Goal: Task Accomplishment & Management: Complete application form

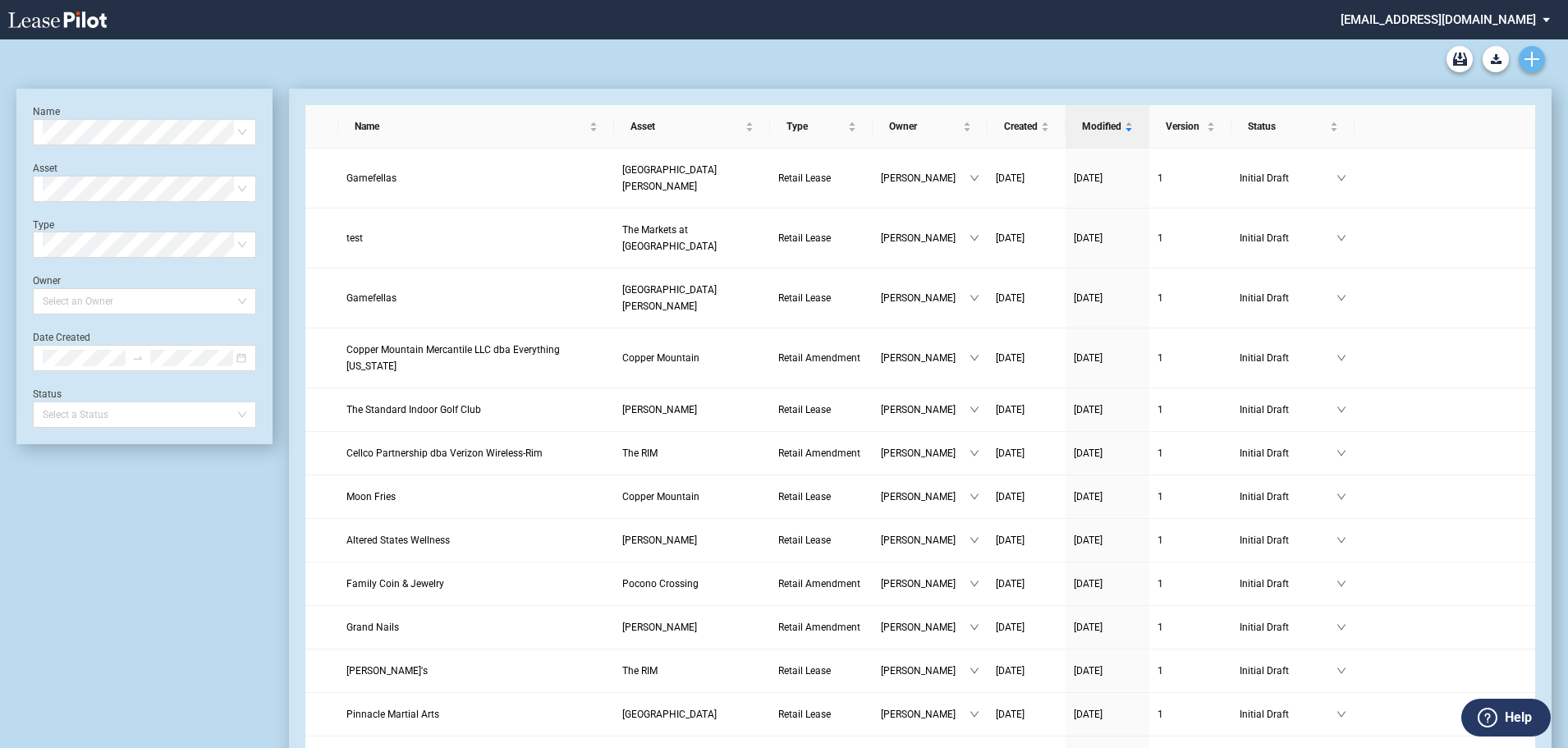
click at [1534, 58] on icon "Create new document" at bounding box center [1532, 58] width 15 height 15
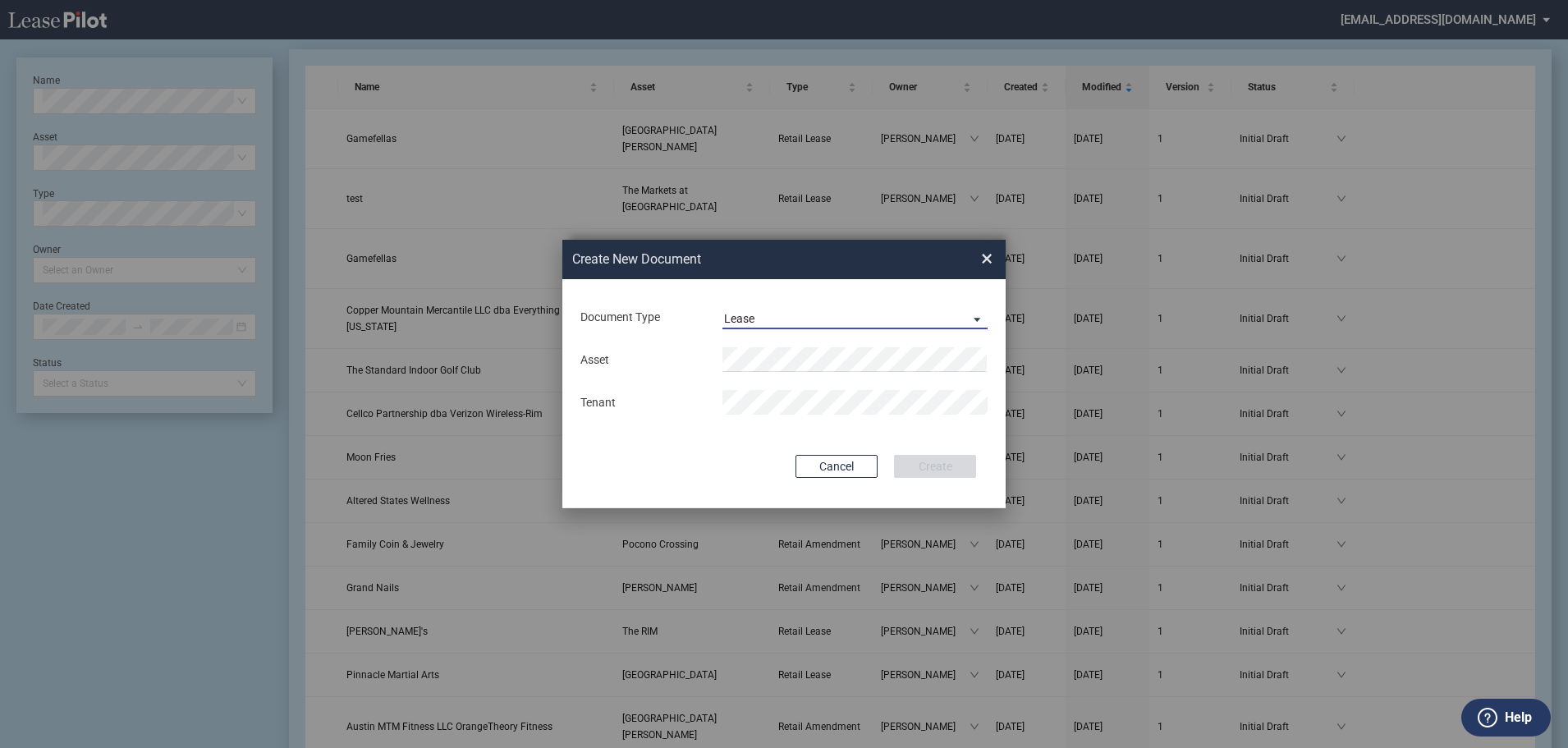
click at [907, 308] on md-select-value "Lease" at bounding box center [856, 317] width 265 height 24
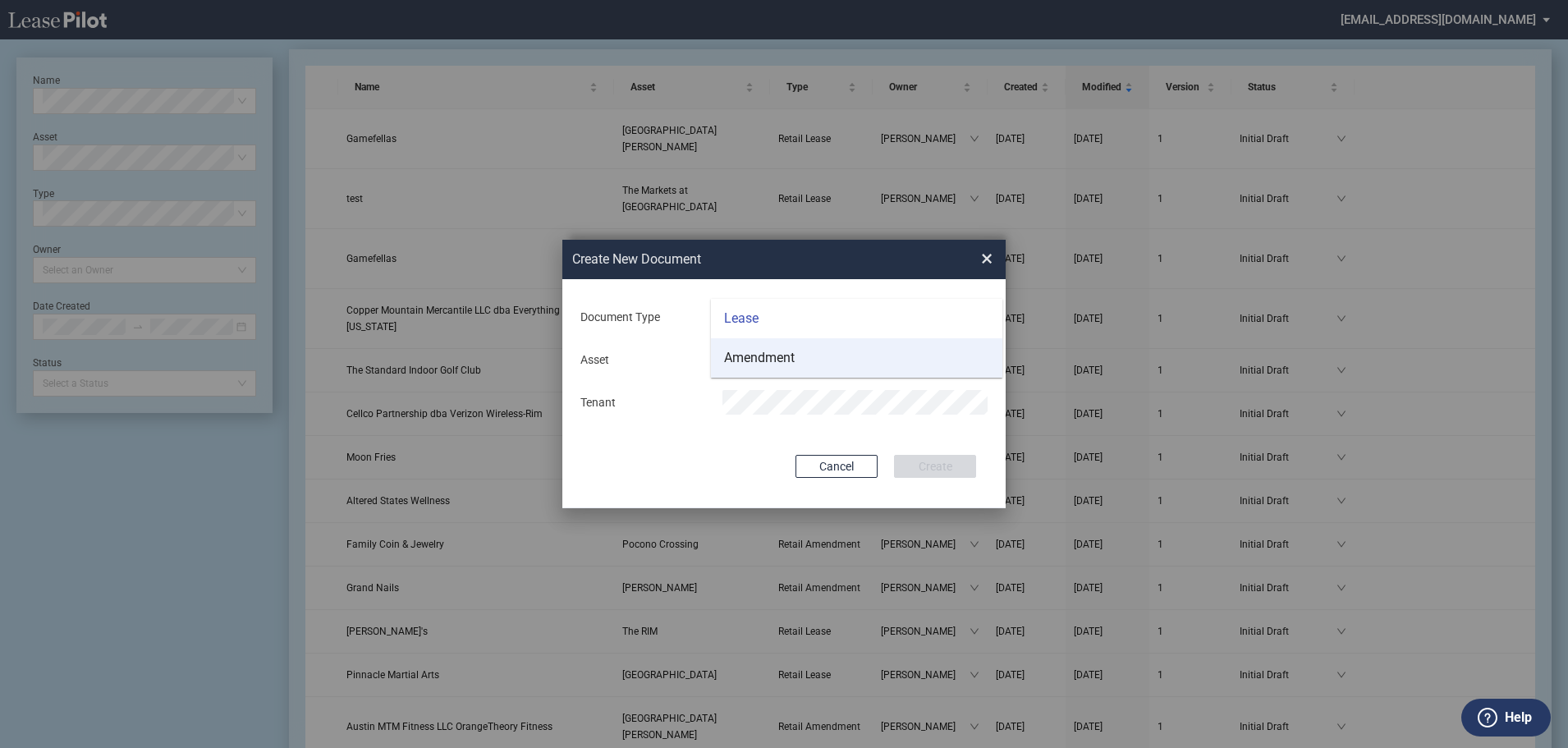
click at [863, 349] on md-option "Amendment" at bounding box center [857, 358] width 292 height 39
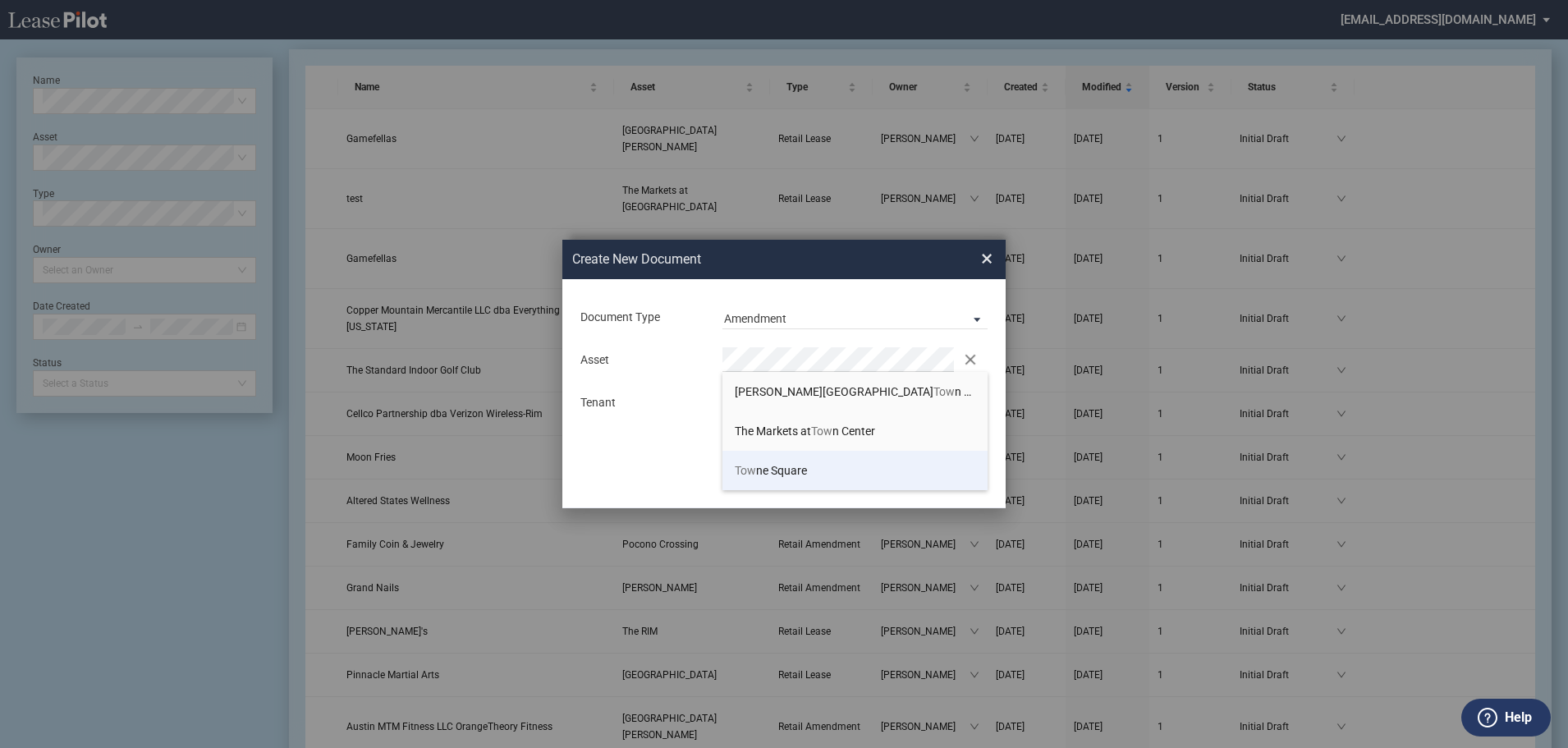
click at [837, 469] on li "Tow ne Square" at bounding box center [856, 470] width 265 height 39
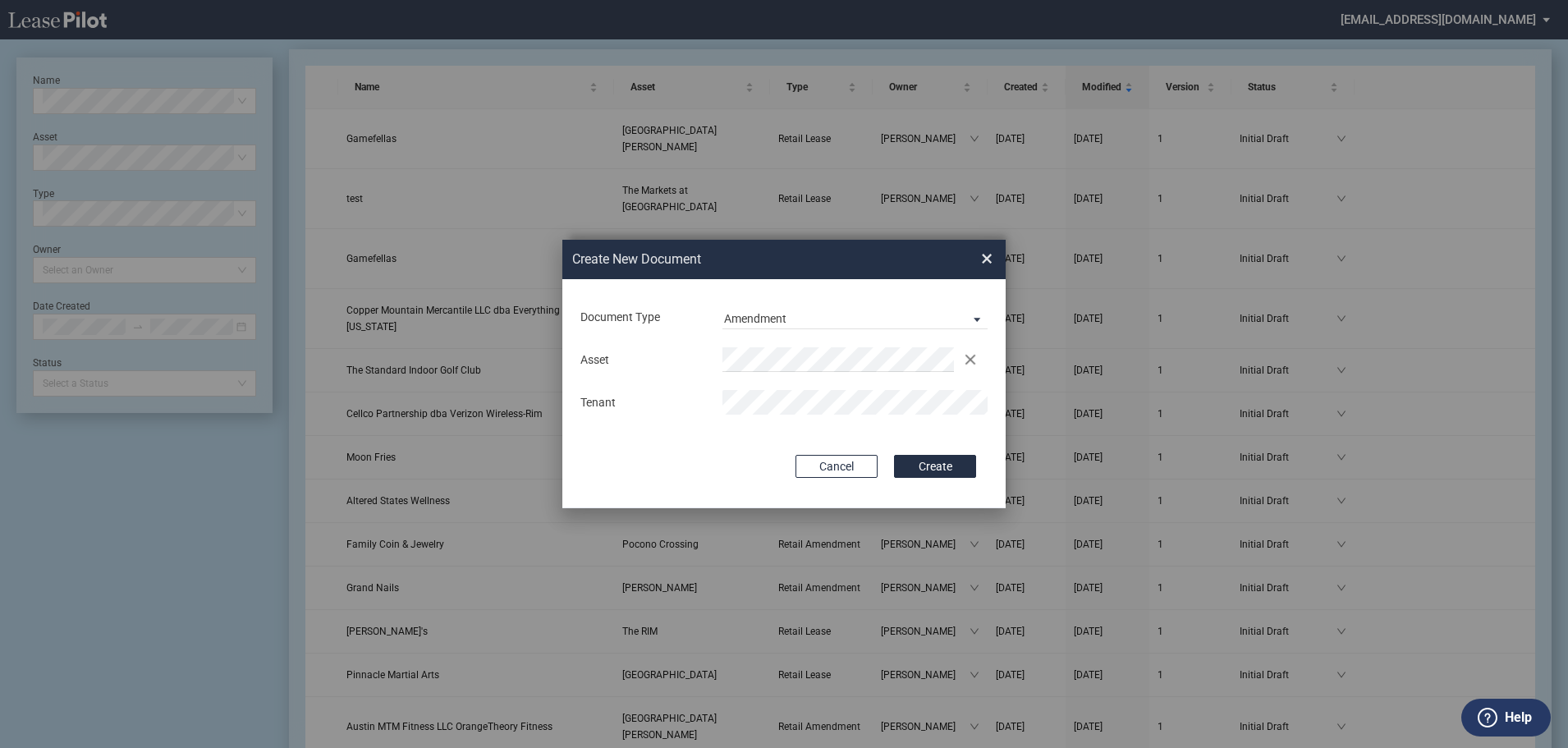
click at [939, 461] on button "Create" at bounding box center [935, 466] width 82 height 23
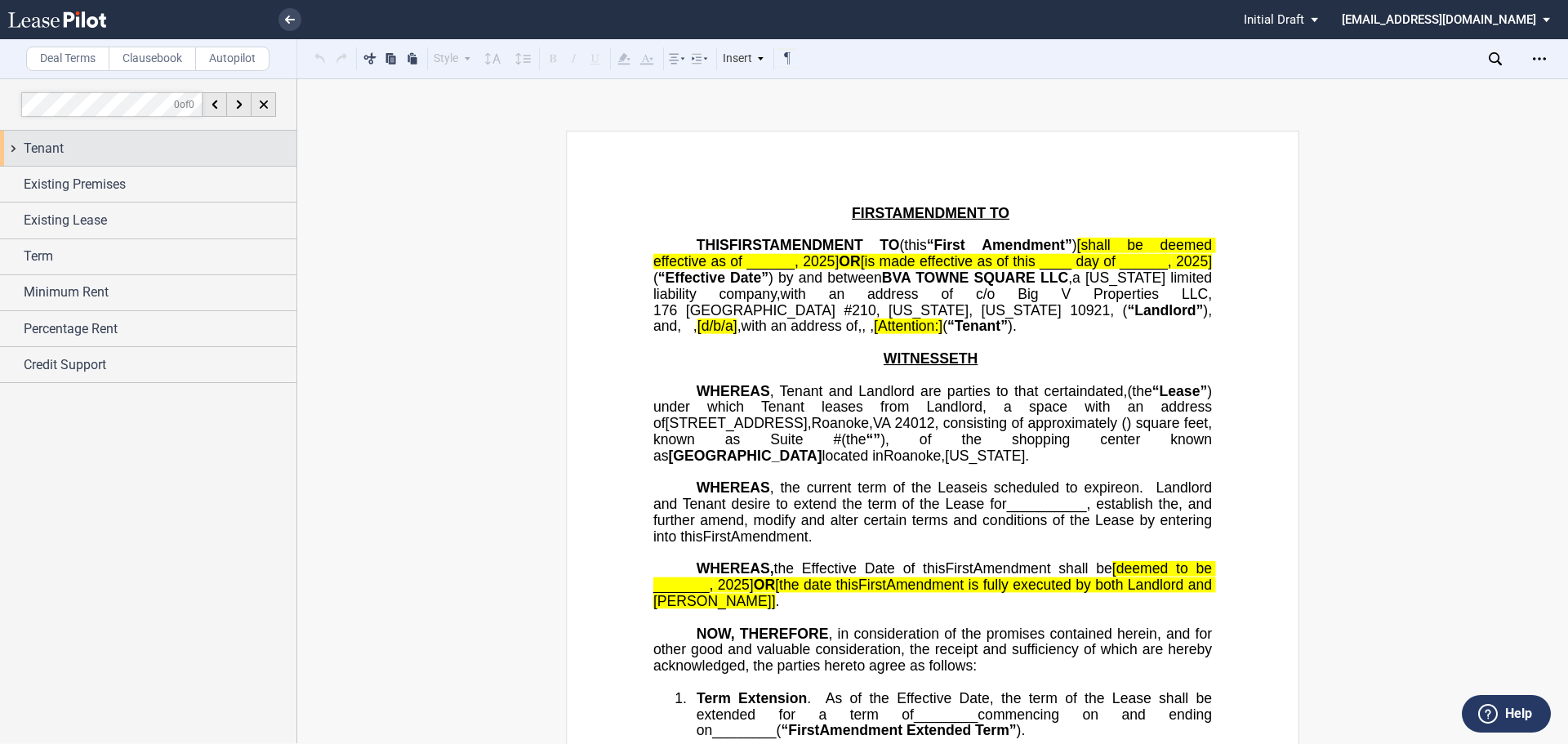
click at [48, 146] on span "Tenant" at bounding box center [43, 148] width 40 height 20
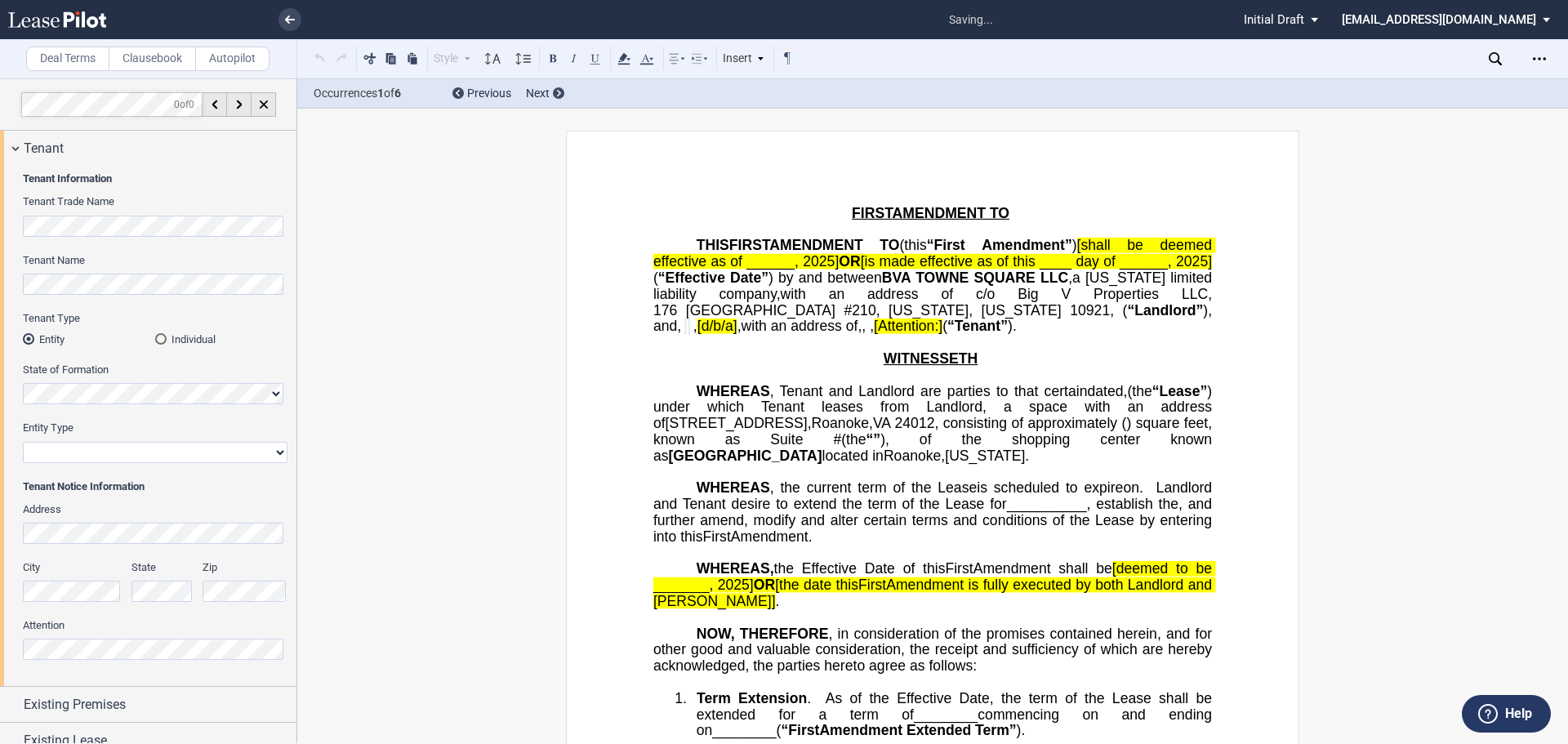
select select "corporation"
click at [16, 140] on div "Tenant" at bounding box center [148, 148] width 296 height 35
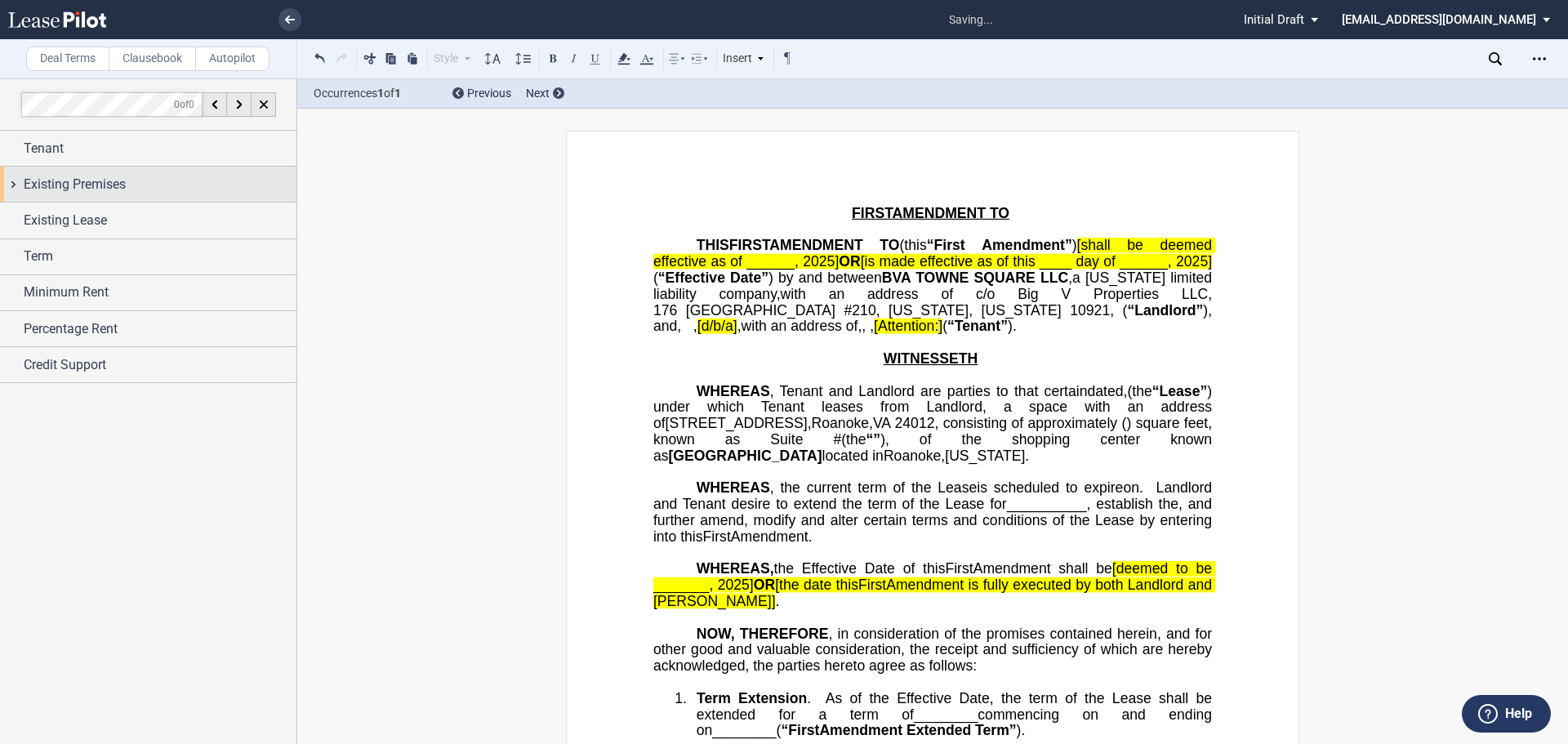
click at [31, 191] on span "Existing Premises" at bounding box center [75, 184] width 102 height 20
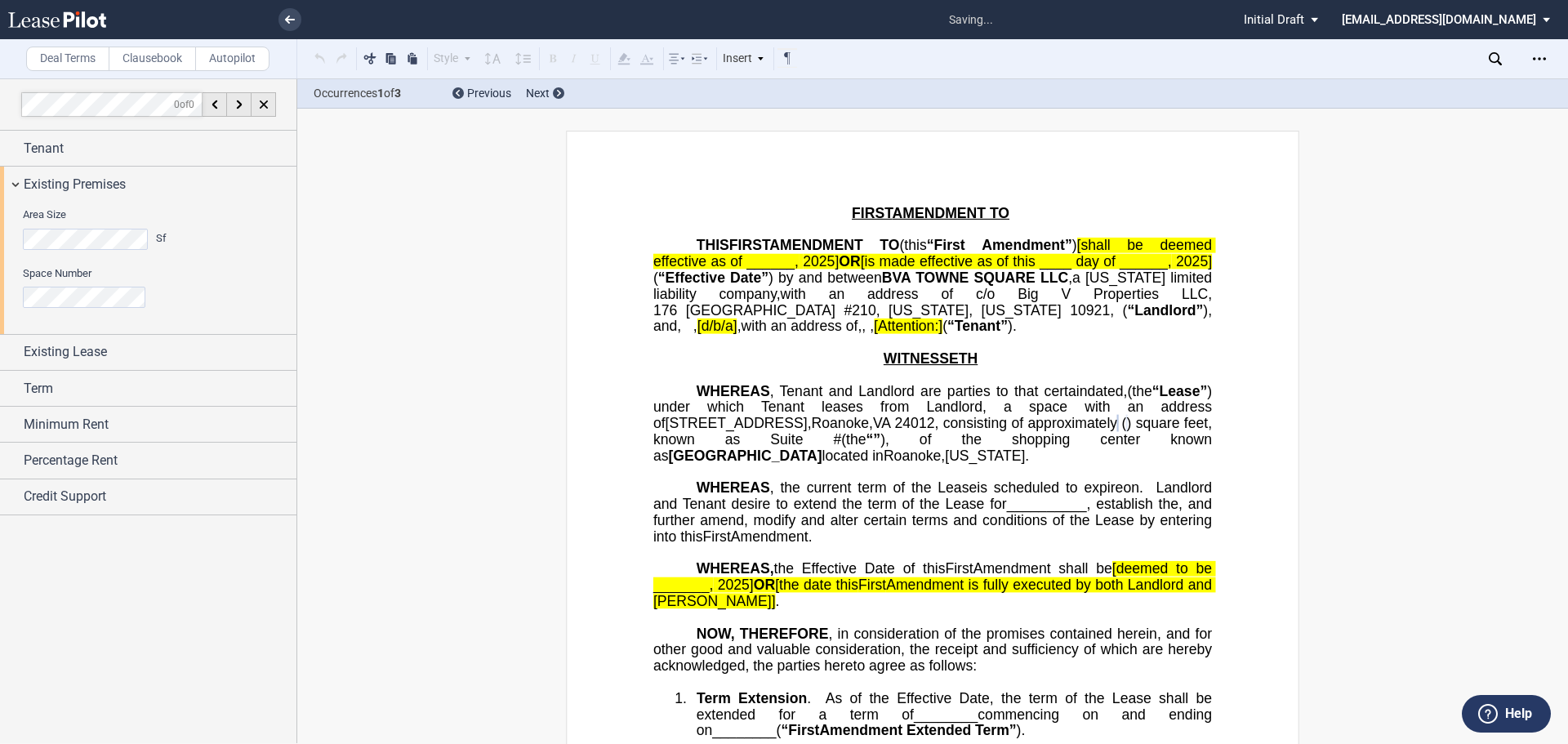
click at [5, 236] on div "Area Size Sf Space Number" at bounding box center [148, 267] width 296 height 131
click at [28, 199] on div "Existing Premises" at bounding box center [148, 184] width 296 height 35
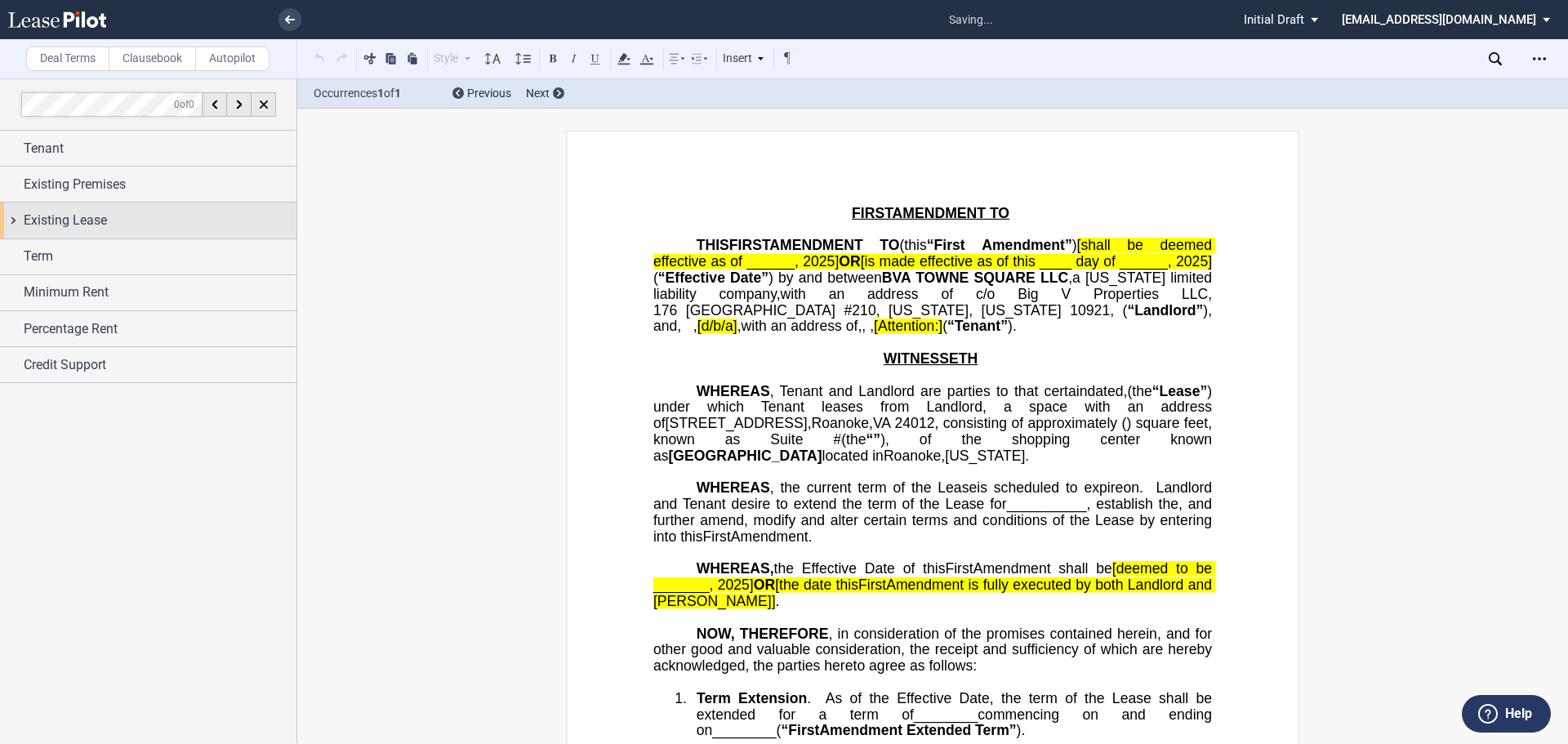
click at [30, 217] on span "Existing Lease" at bounding box center [65, 221] width 83 height 20
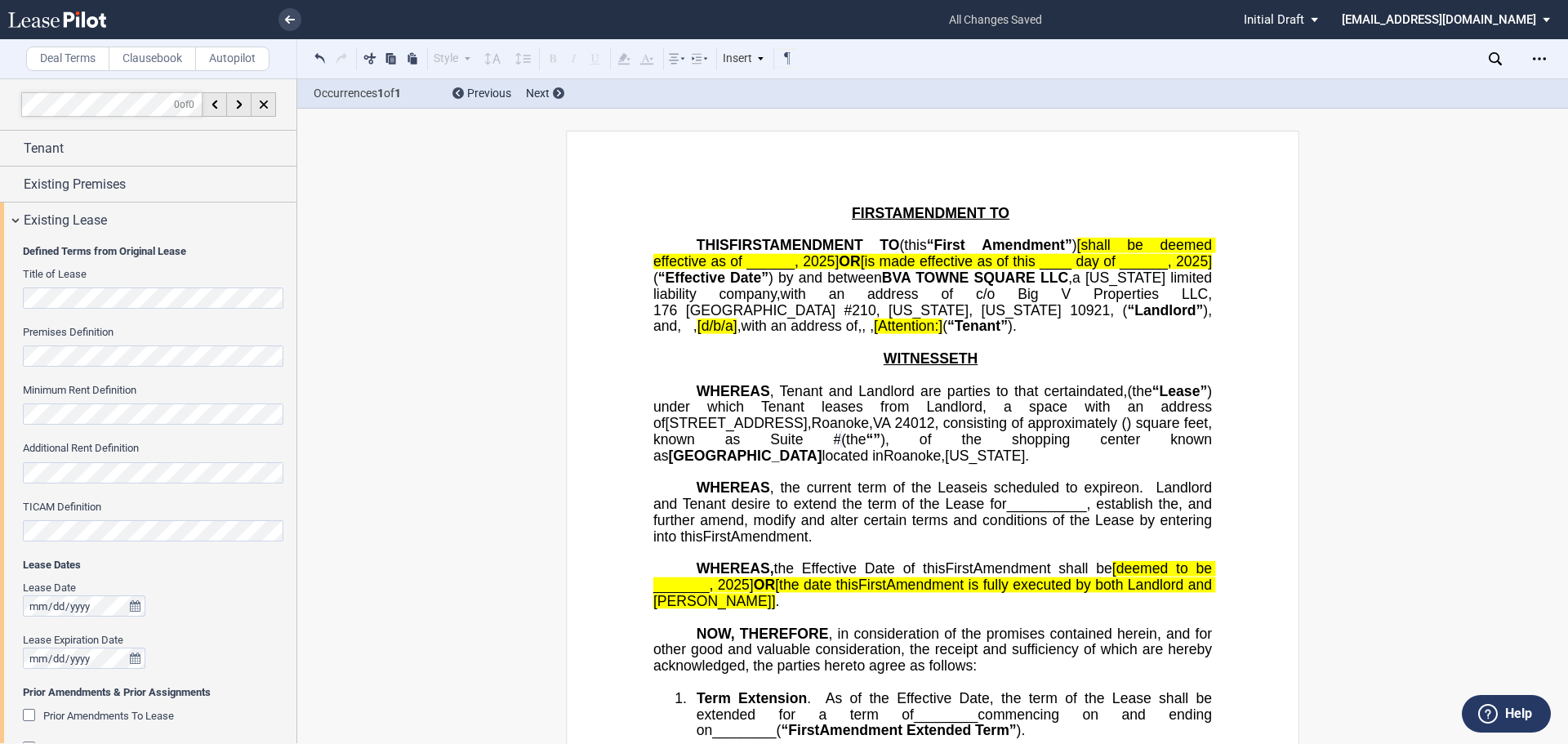
click at [3, 293] on div "Defined Terms from Original Lease Title of Lease Premises Definition Minimum Re…" at bounding box center [148, 528] width 296 height 578
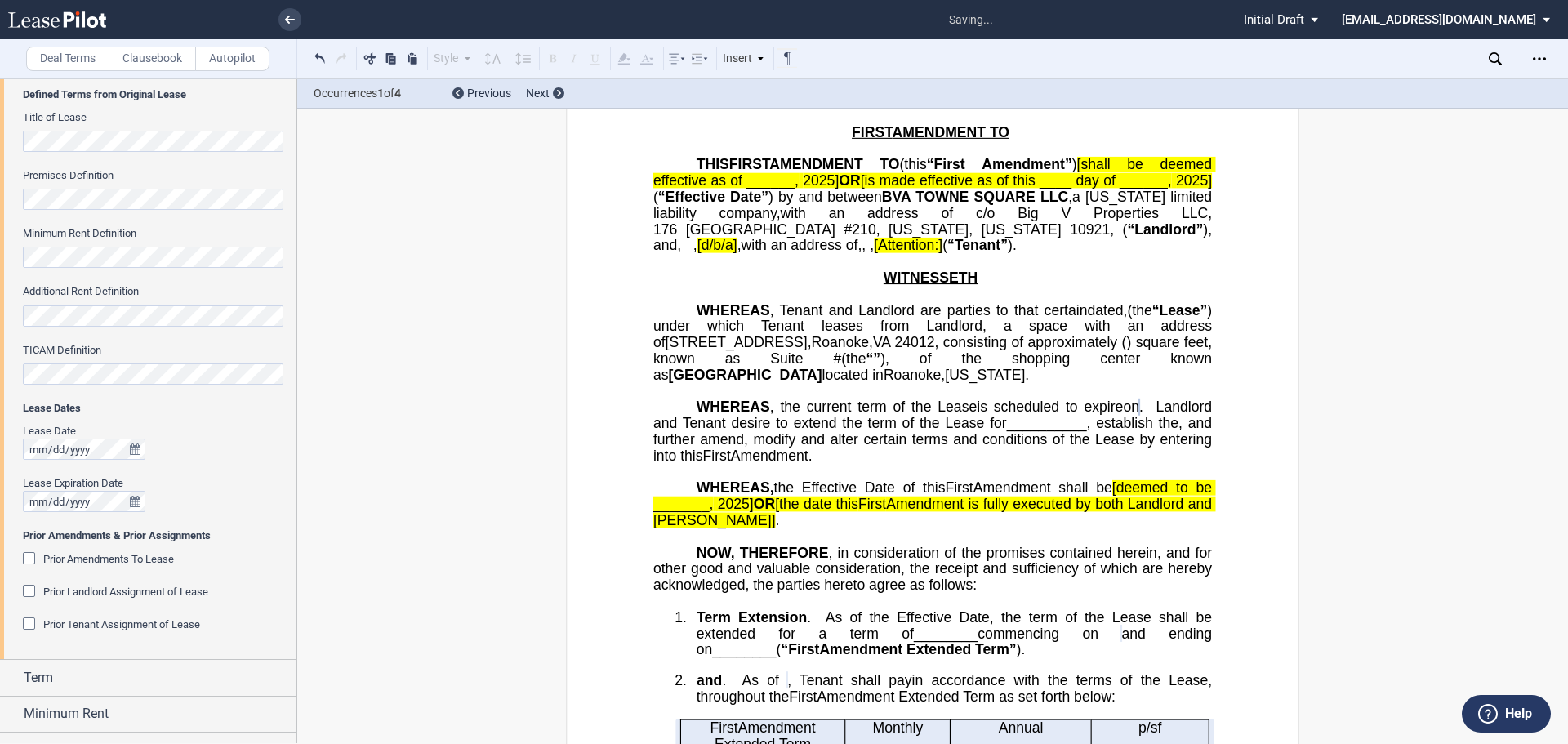
scroll to position [163, 0]
click at [27, 550] on div "Prior Amendments To Lease" at bounding box center [30, 553] width 16 height 16
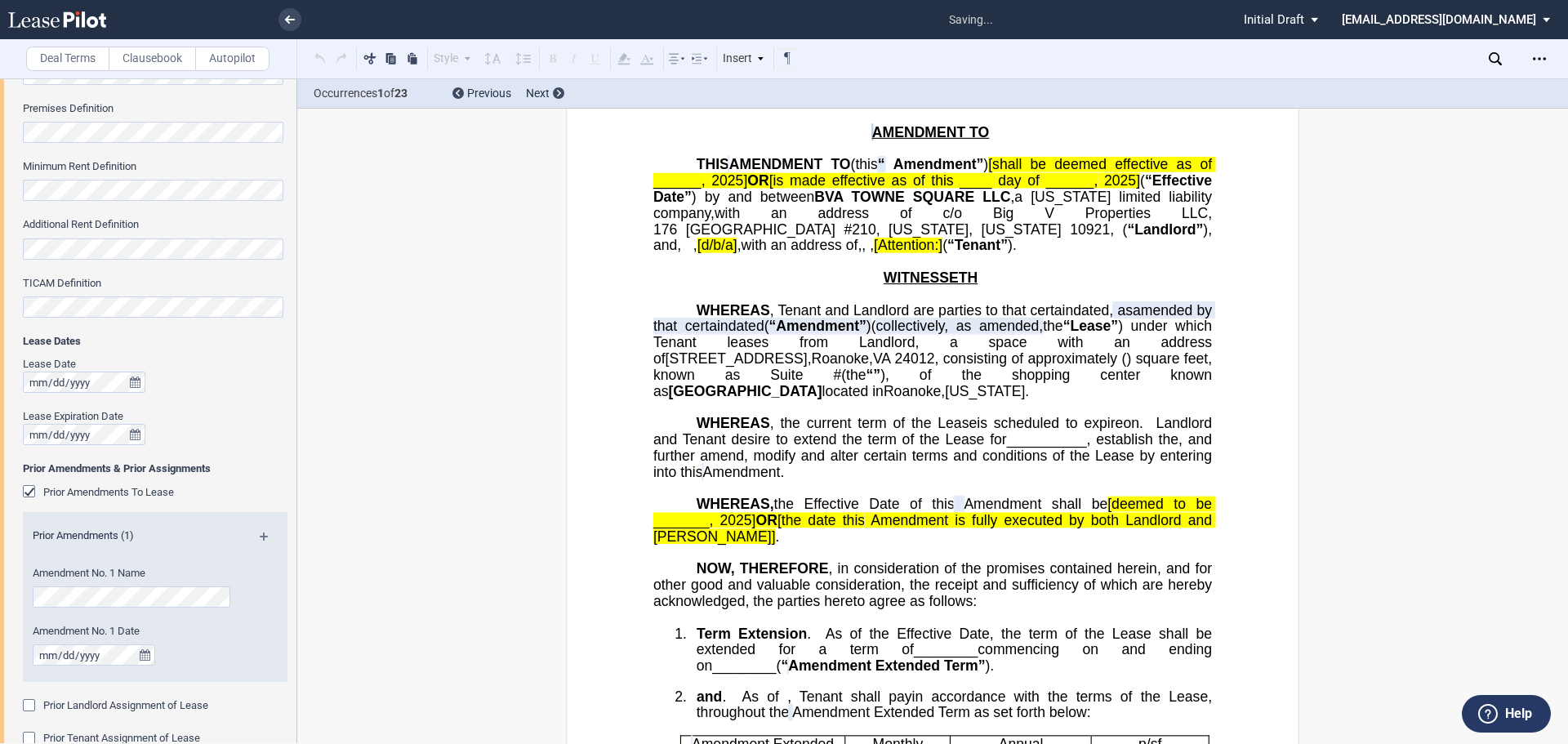
scroll to position [399, 0]
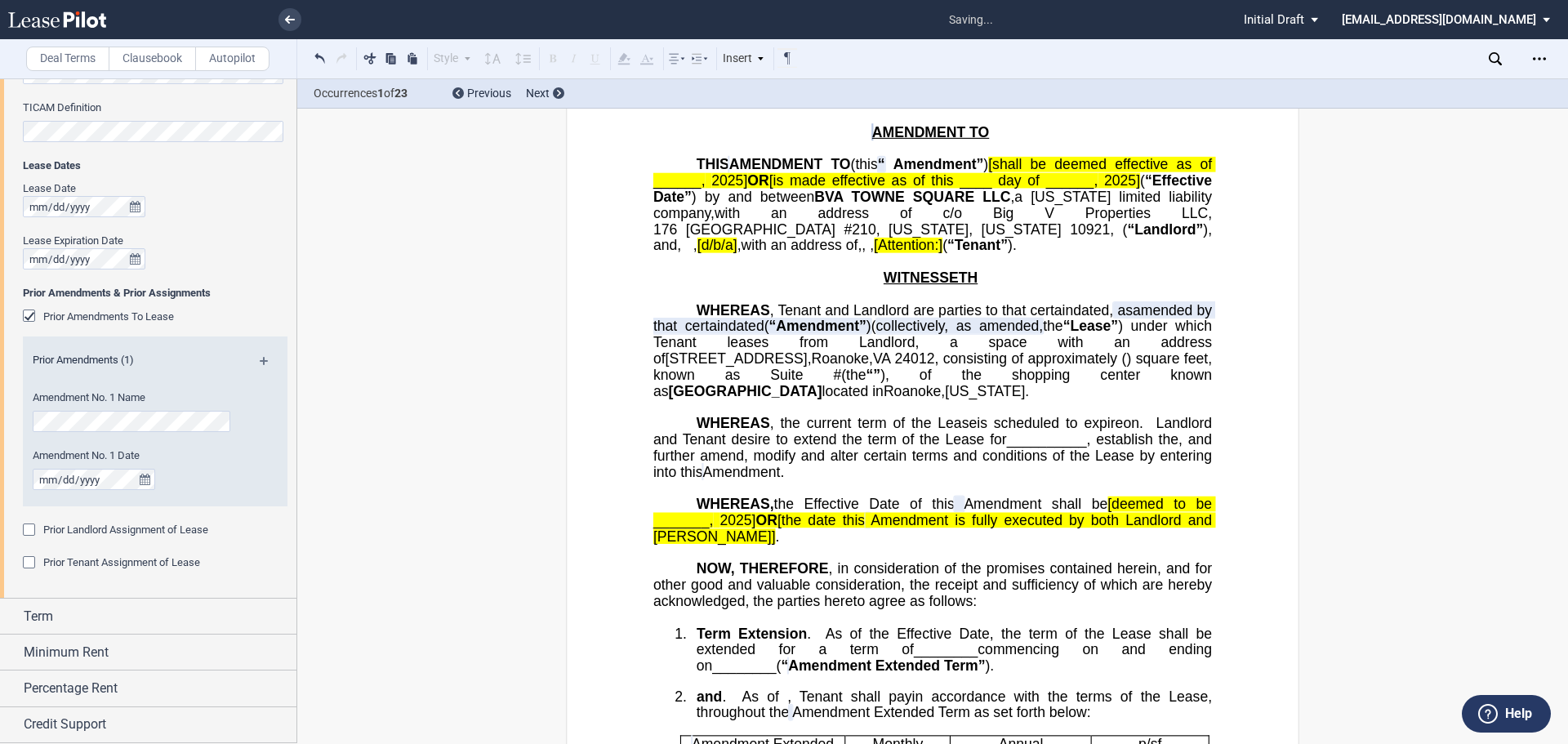
click at [27, 537] on div "Prior Landlord Assignment of Lease" at bounding box center [30, 531] width 16 height 16
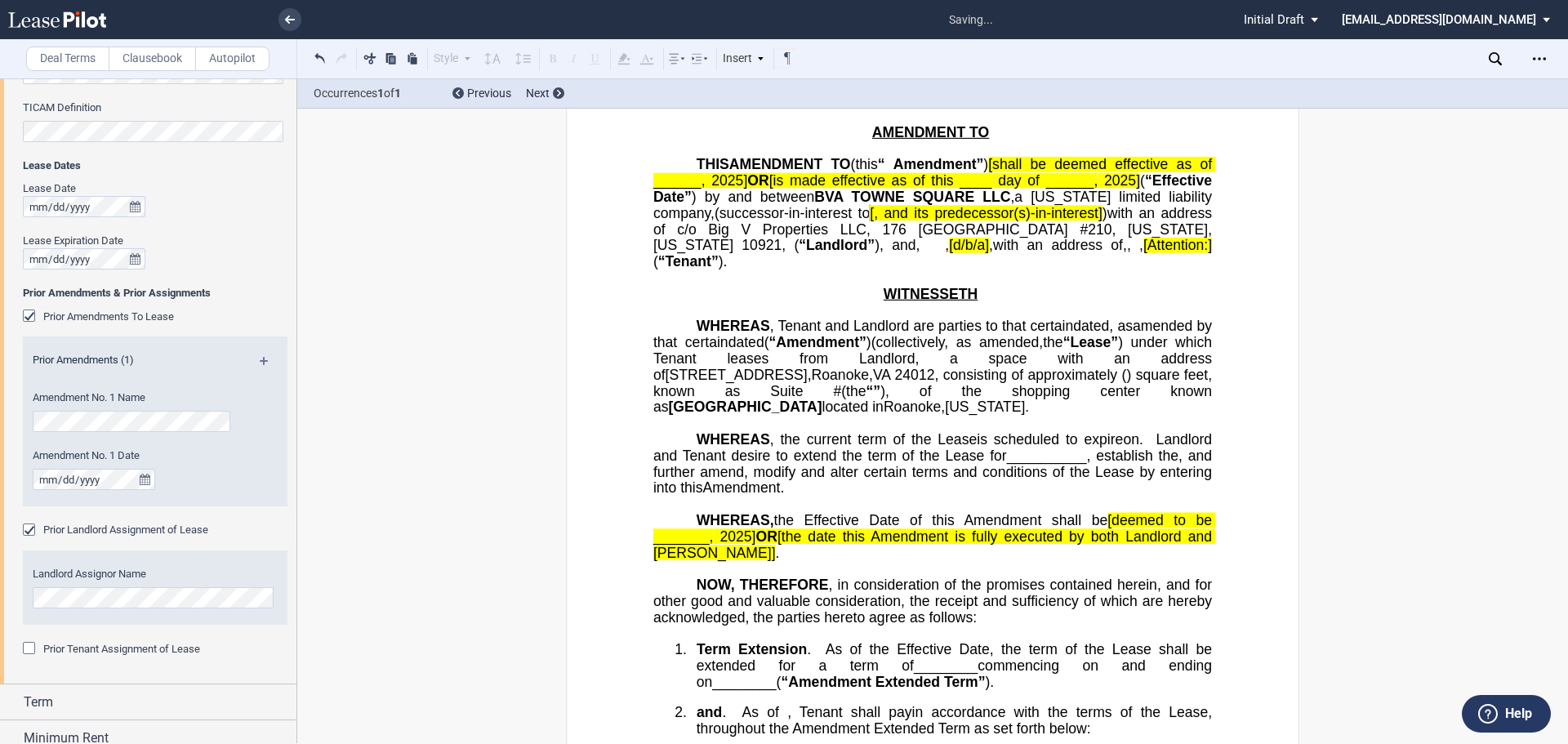
click at [15, 597] on div "Defined Terms from Original Lease Title of Lease Premises Definition Minimum Re…" at bounding box center [148, 261] width 296 height 845
drag, startPoint x: 738, startPoint y: 231, endPoint x: 978, endPoint y: 232, distance: 240.0
click at [978, 221] on span "[, and its predecessor(s)-in-interest]" at bounding box center [986, 213] width 233 height 16
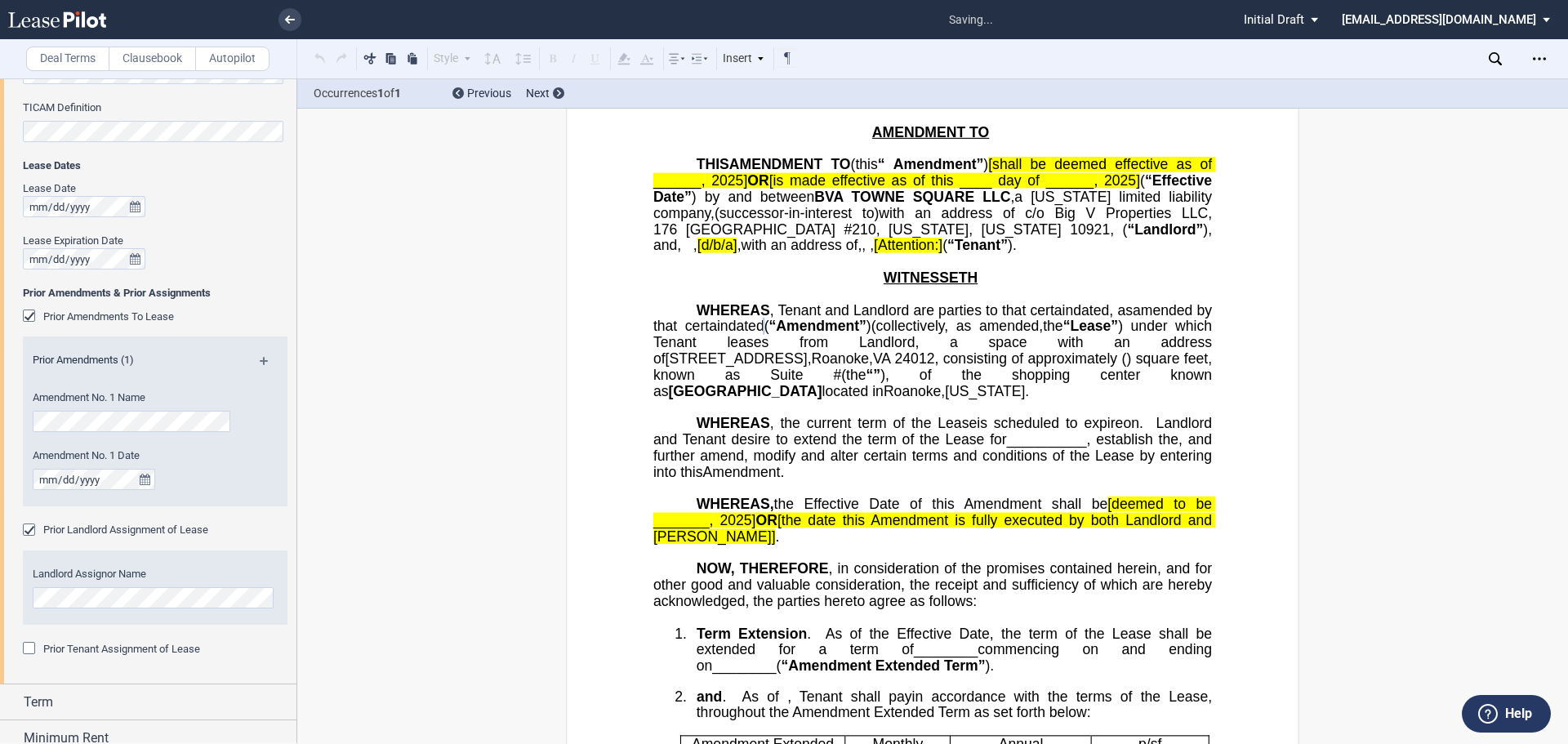
click at [263, 367] on md-icon at bounding box center [270, 366] width 22 height 20
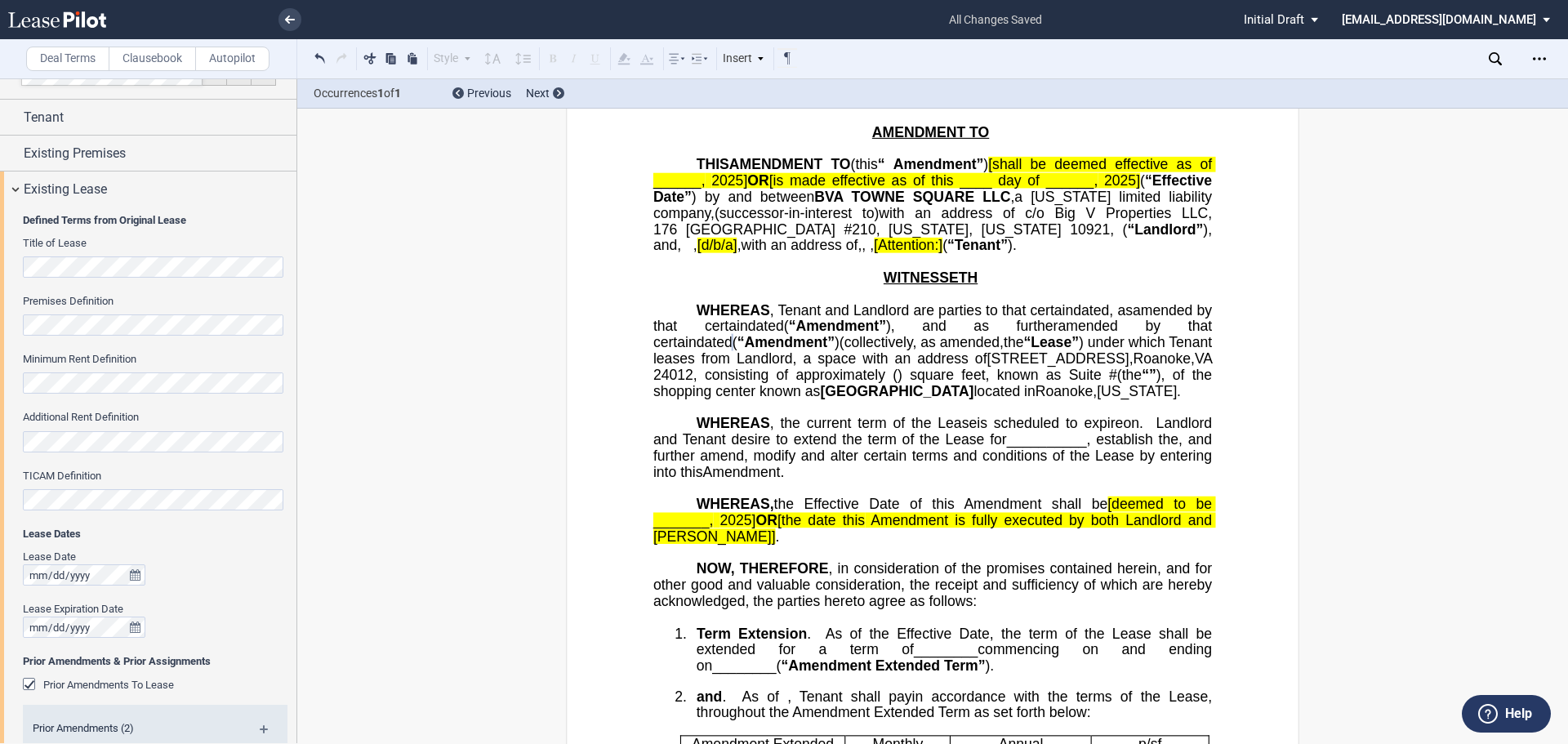
scroll to position [30, 0]
click at [36, 189] on span "Existing Lease" at bounding box center [65, 191] width 83 height 20
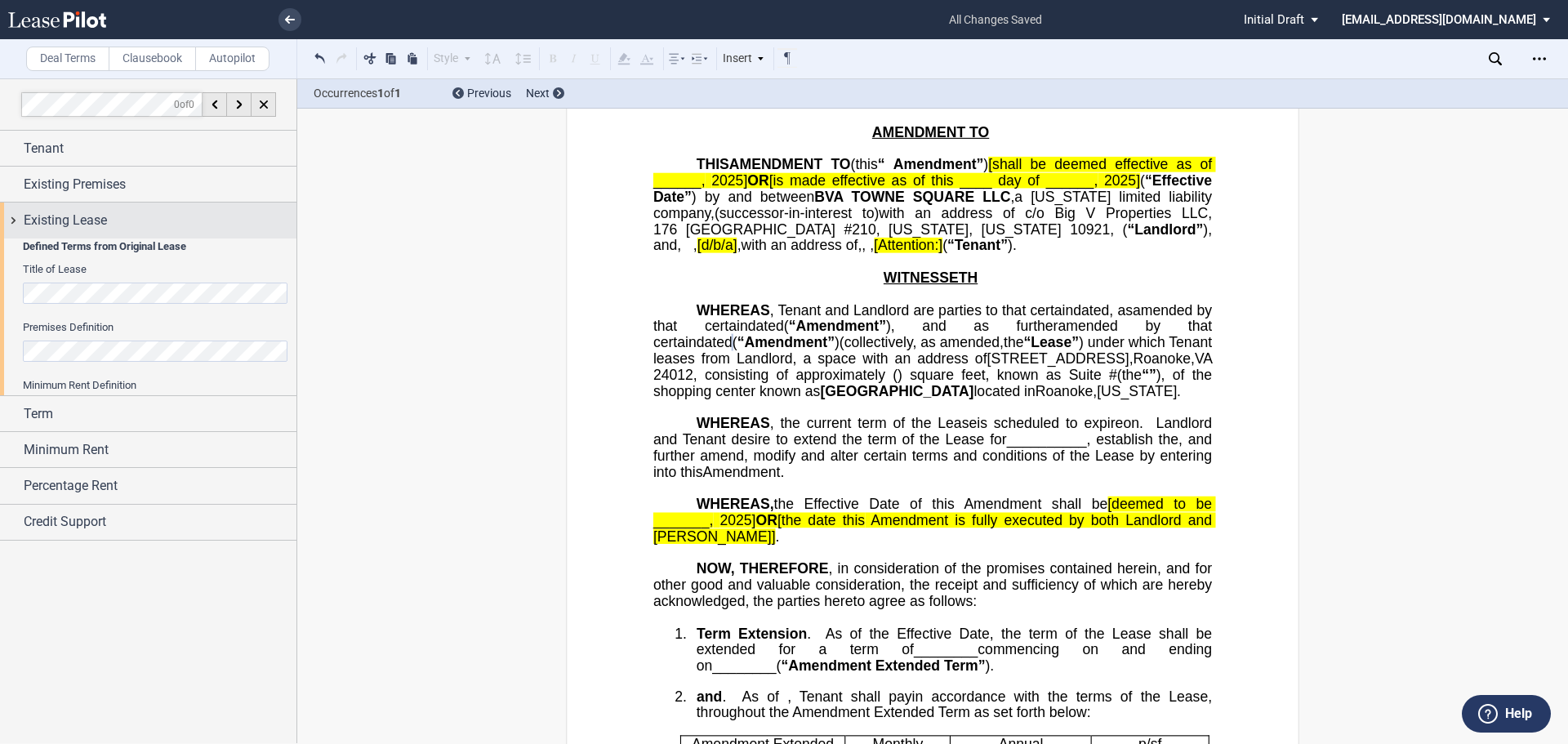
scroll to position [0, 0]
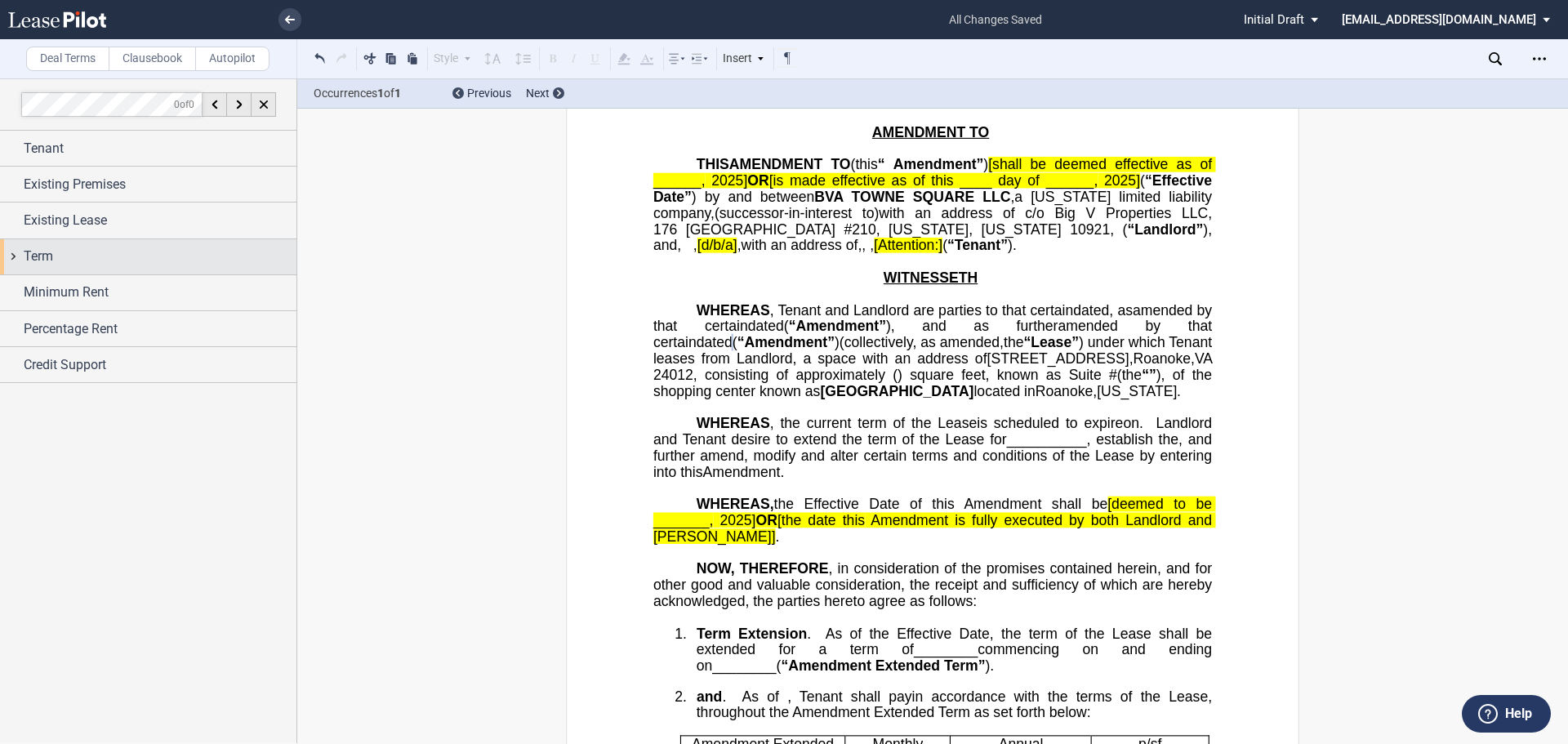
click at [62, 266] on div "Term" at bounding box center [160, 256] width 273 height 20
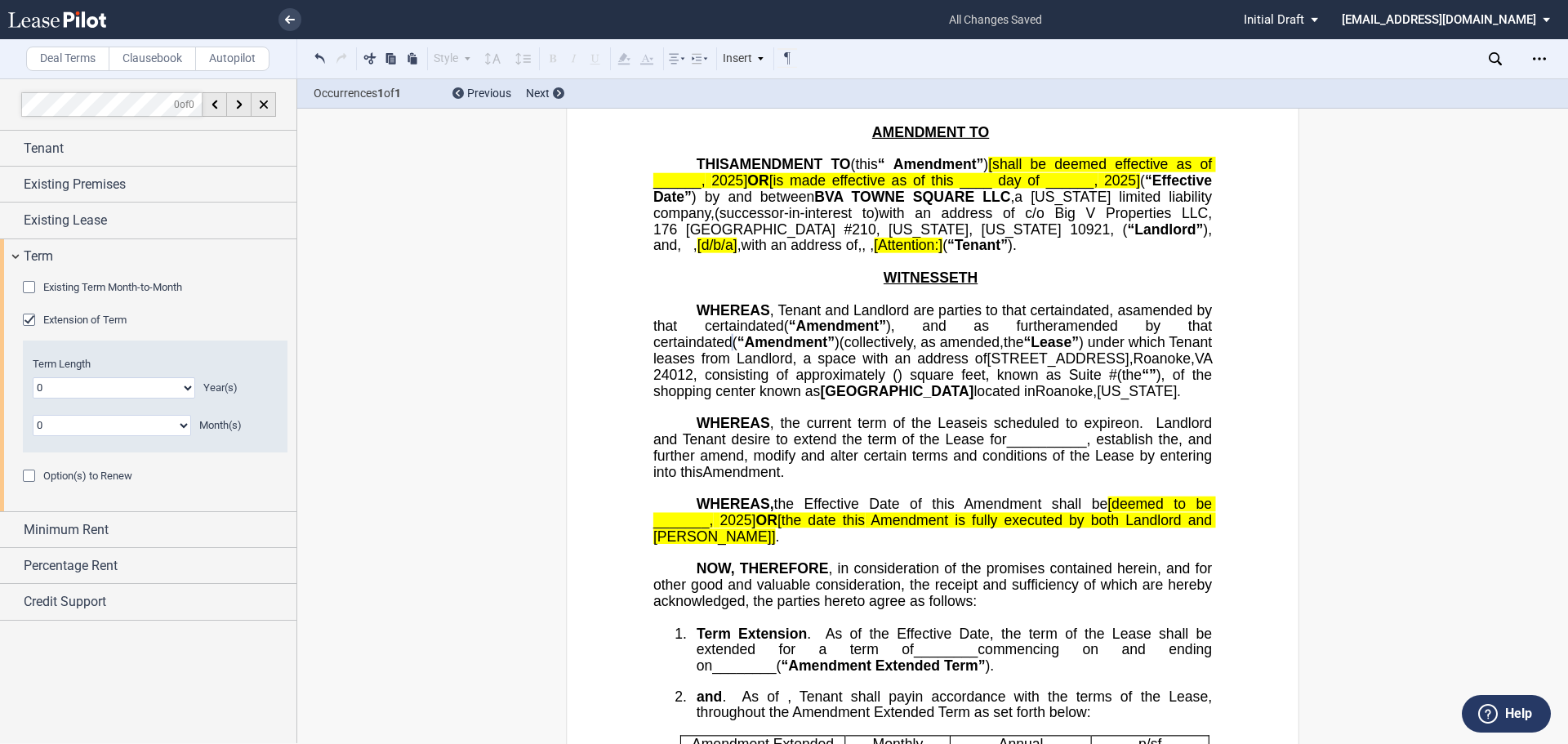
click at [61, 385] on select "0 1 2 3 4 5 6 7 8 9 10 11 12 13 14 15 16 17 18 19 20" at bounding box center [114, 388] width 162 height 21
select select "number:5"
click at [33, 378] on select "0 1 2 3 4 5 6 7 8 9 10 11 12 13 14 15 16 17 18 19 20" at bounding box center [114, 388] width 162 height 21
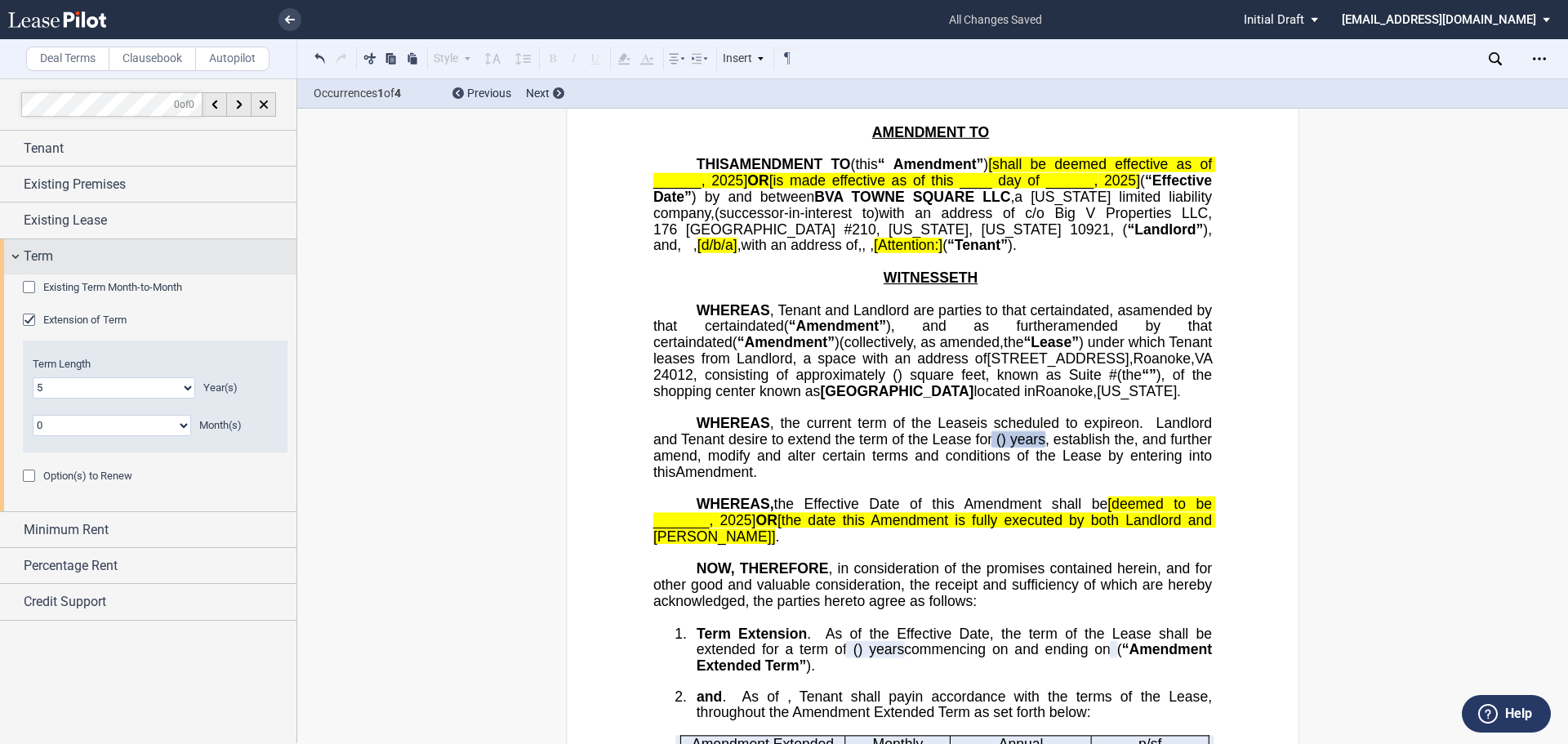
click at [26, 247] on span "Term" at bounding box center [38, 256] width 30 height 20
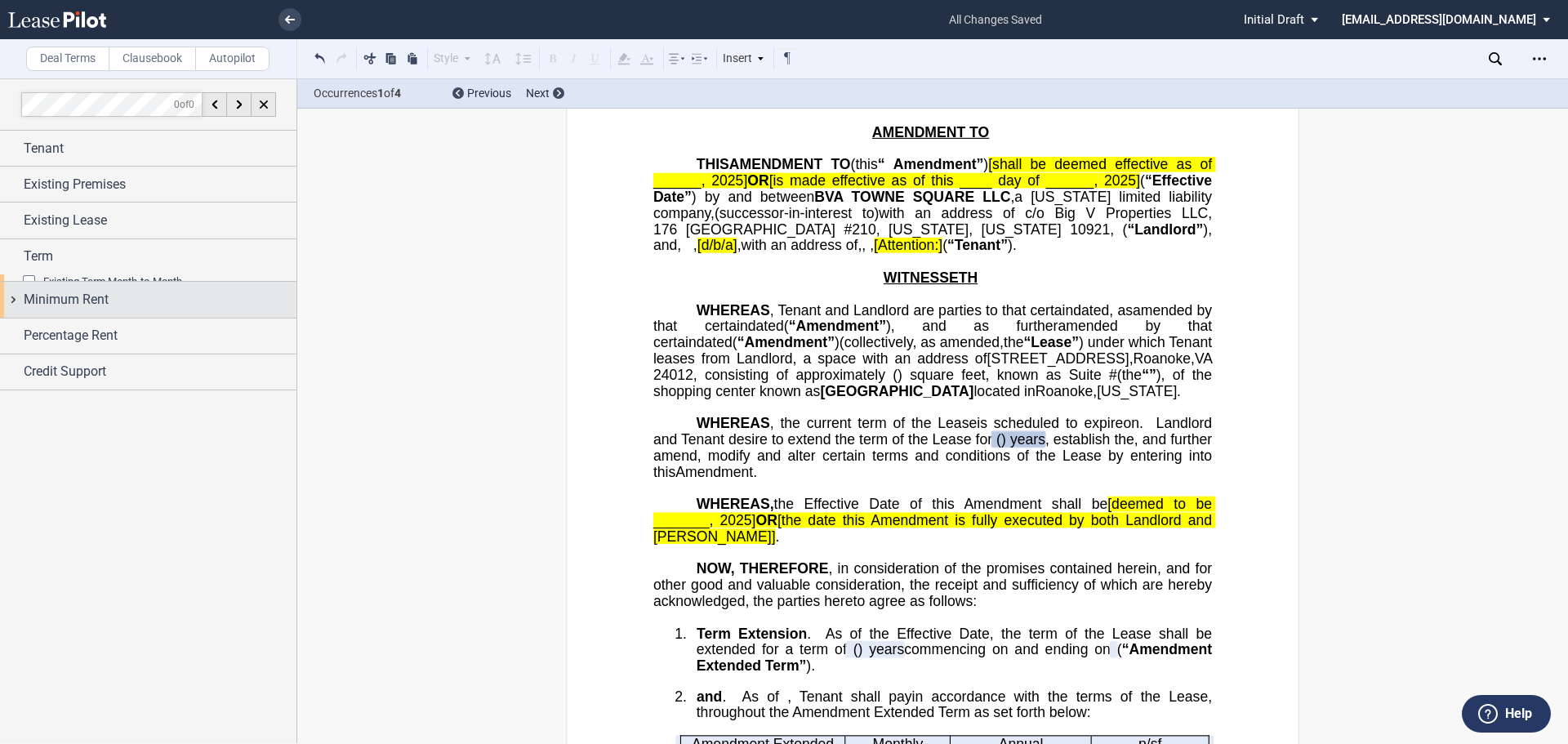
click at [41, 290] on span "Minimum Rent" at bounding box center [66, 300] width 85 height 20
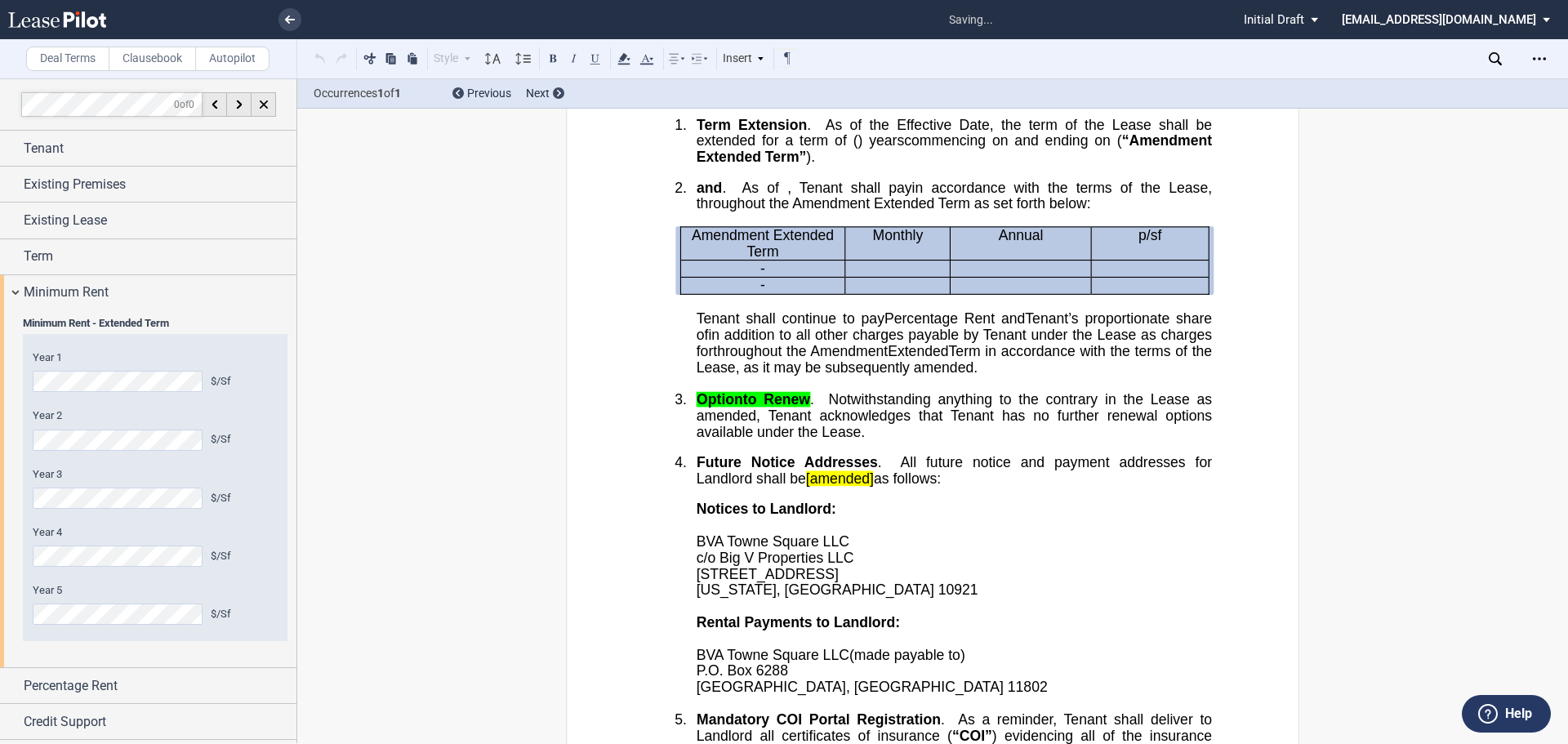
scroll to position [609, 0]
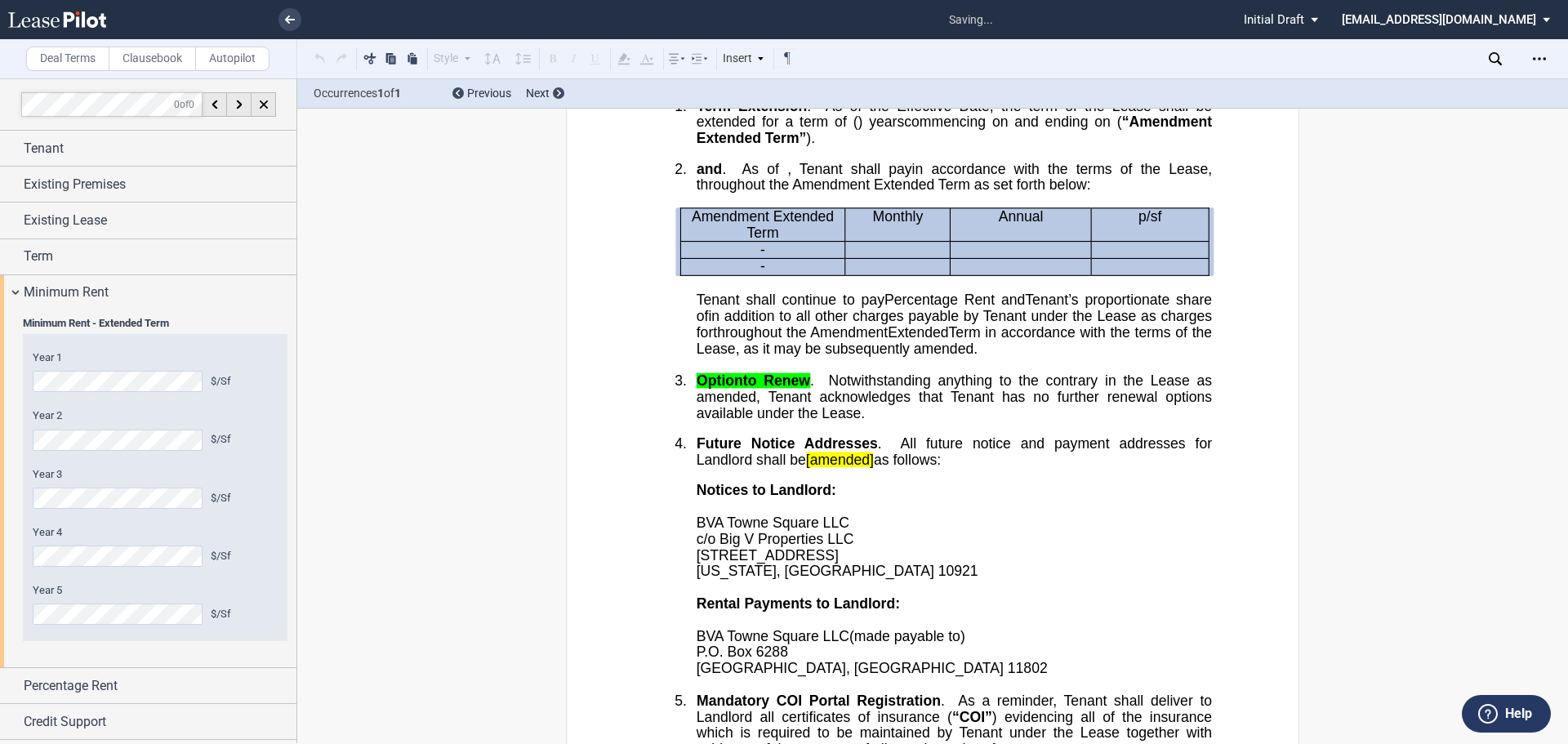
click at [26, 370] on div "Year 1 $/Sf Year 2 $/Sf Year 3 $/Sf Year 4 $/Sf Year 5 $/Sf Base Rent $/Sf Rene…" at bounding box center [155, 488] width 265 height 307
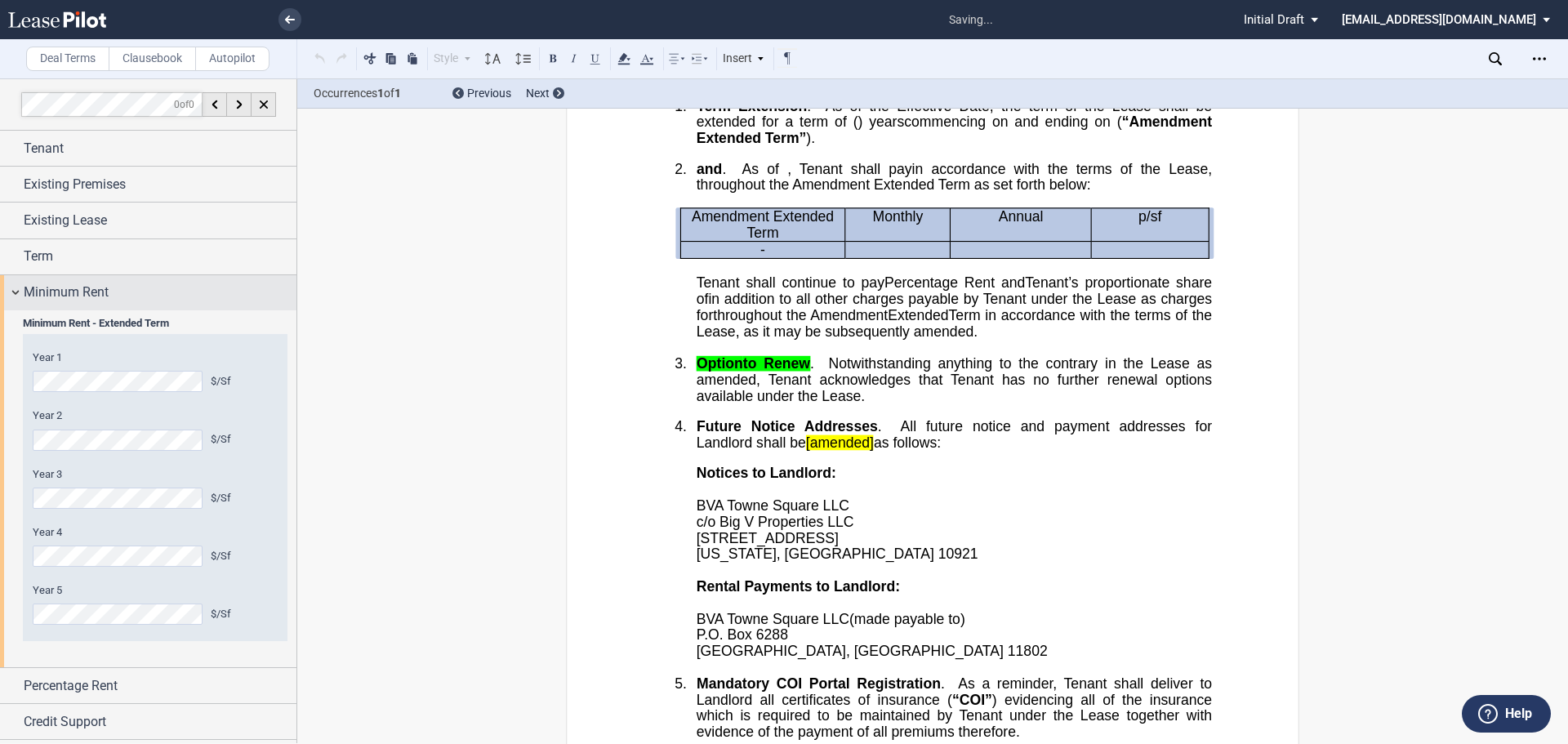
click at [70, 295] on span "Minimum Rent" at bounding box center [66, 292] width 85 height 20
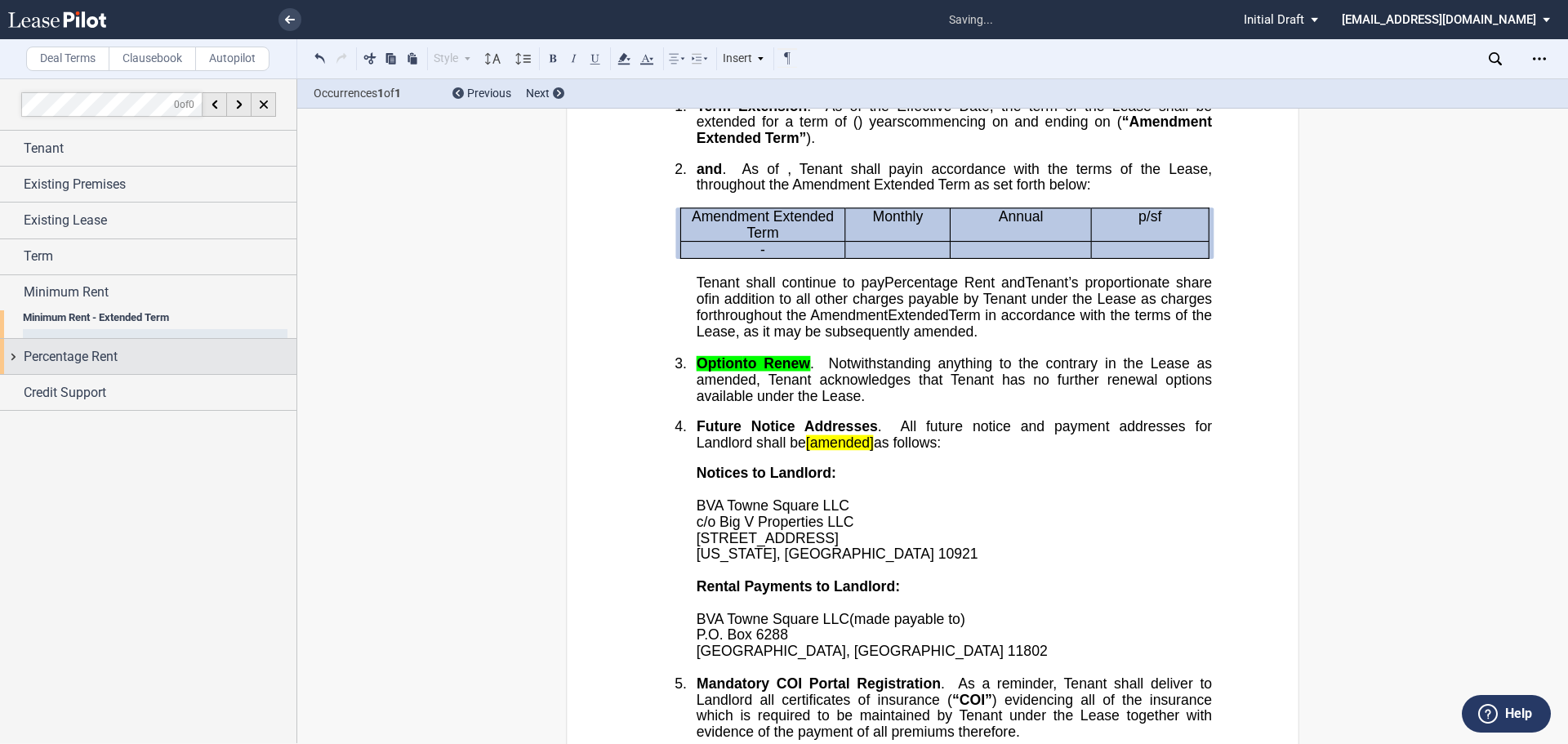
click at [70, 347] on span "Percentage Rent" at bounding box center [70, 357] width 94 height 20
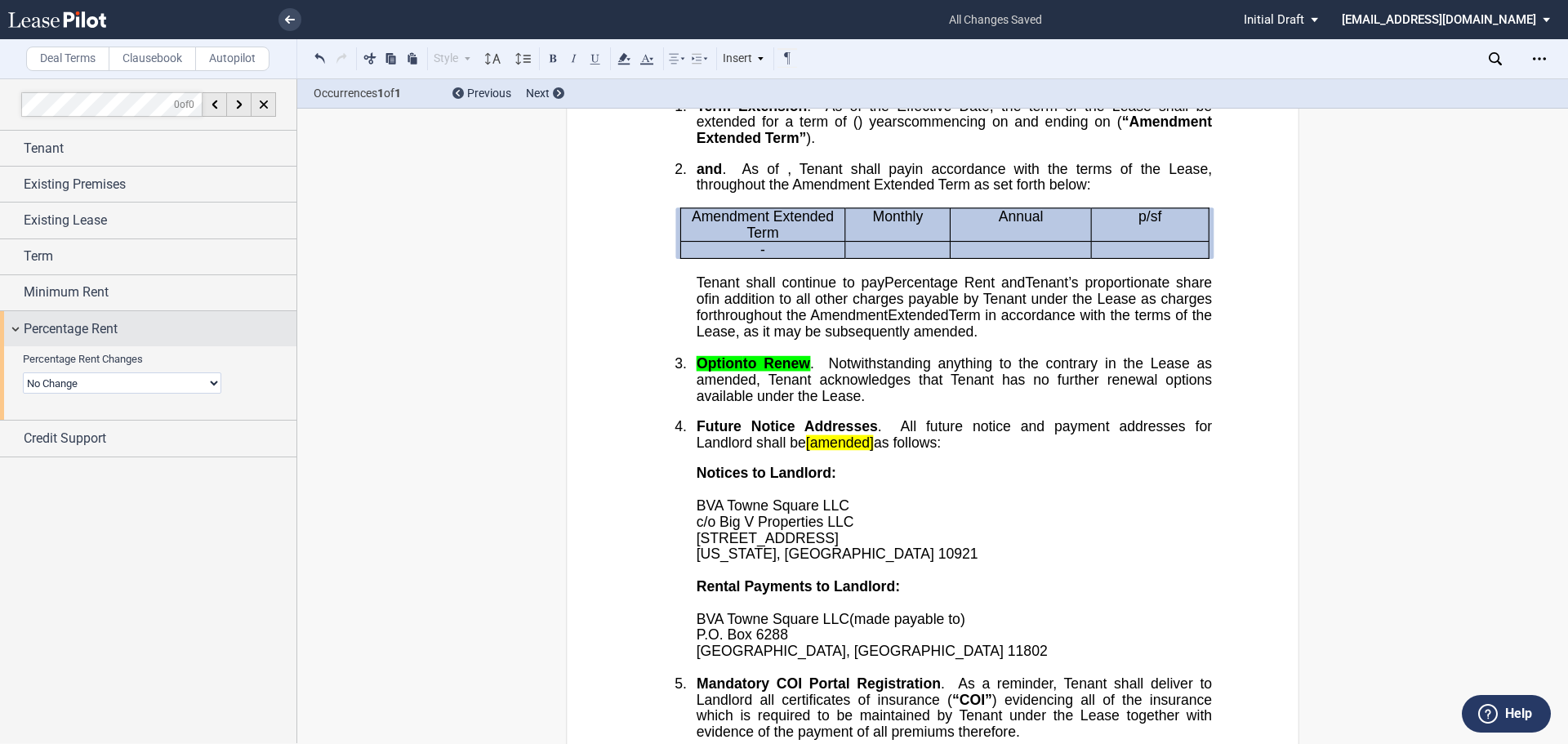
click at [62, 329] on span "Percentage Rent" at bounding box center [70, 329] width 94 height 20
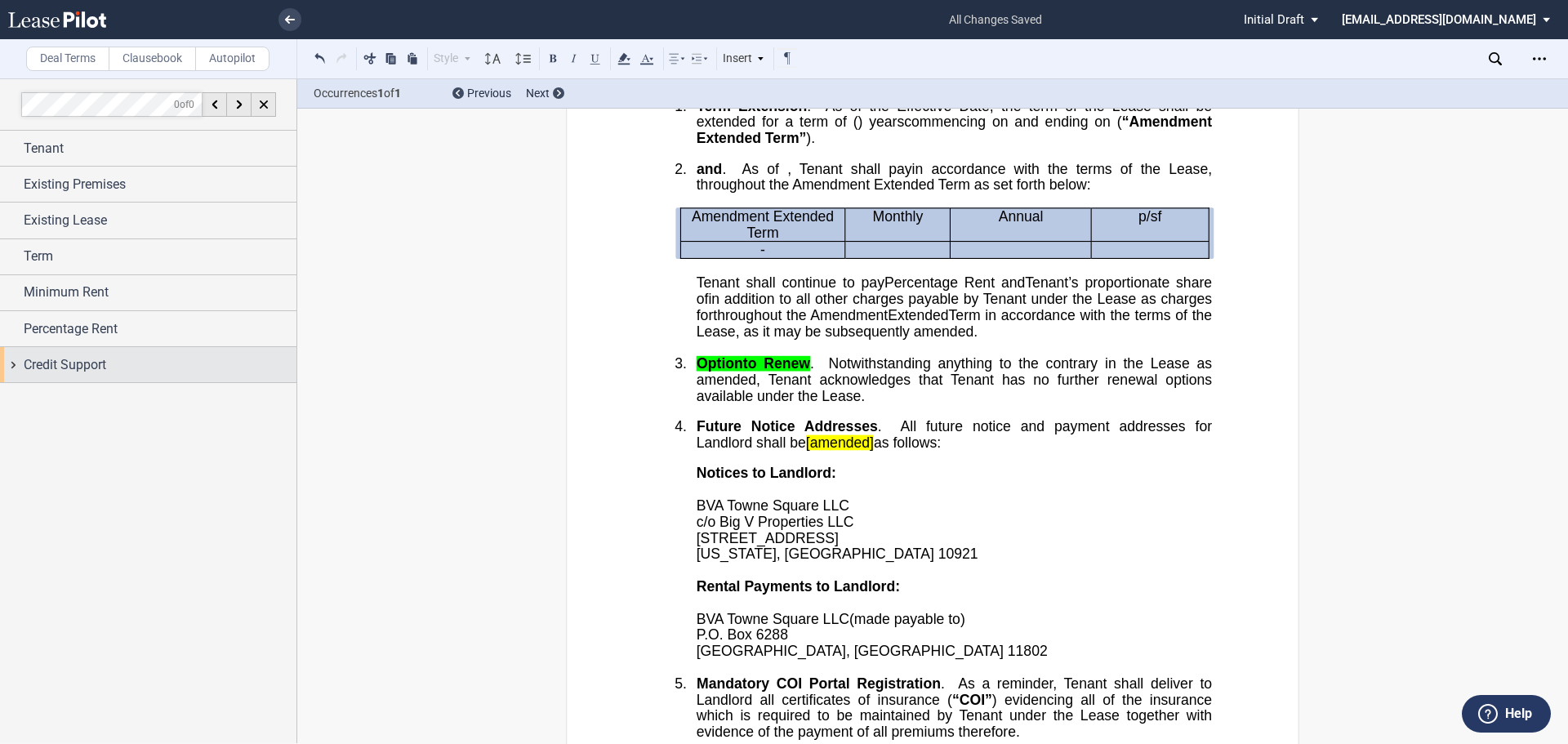
click at [140, 364] on div "Credit Support" at bounding box center [160, 365] width 273 height 20
click at [139, 364] on div "Credit Support" at bounding box center [160, 365] width 273 height 20
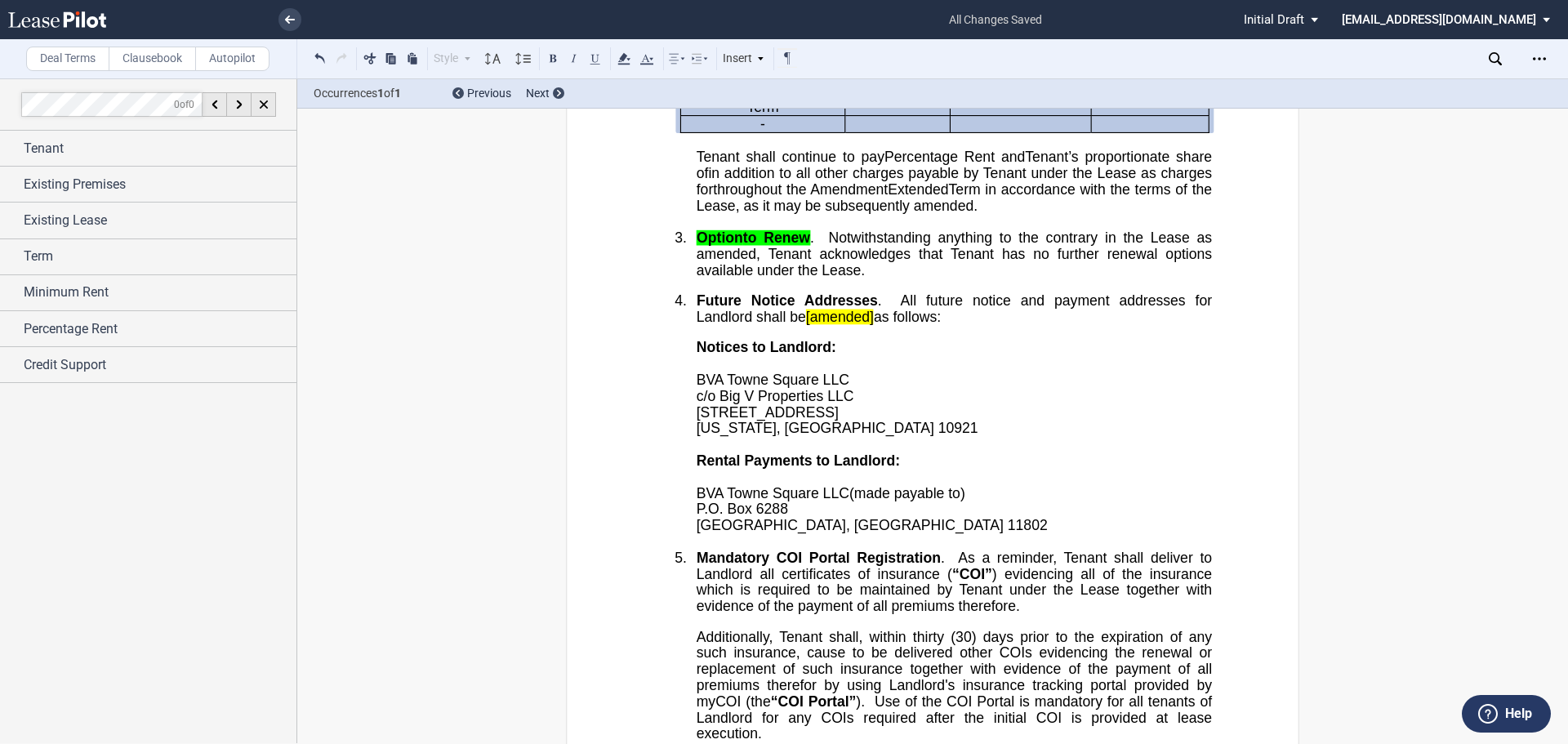
scroll to position [1017, 0]
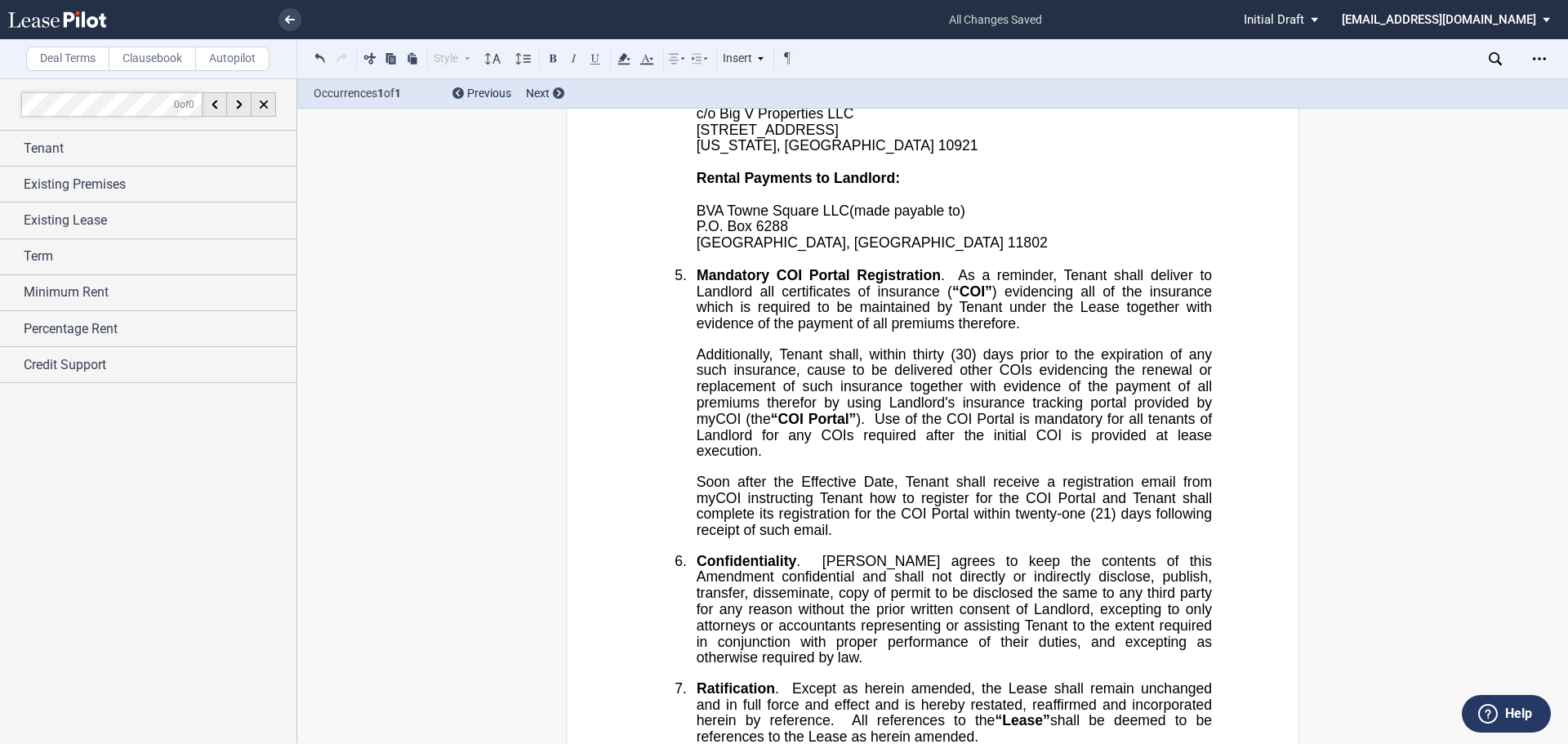
drag, startPoint x: 955, startPoint y: 439, endPoint x: 960, endPoint y: 465, distance: 26.5
click at [955, 299] on span "“COI”" at bounding box center [972, 291] width 40 height 16
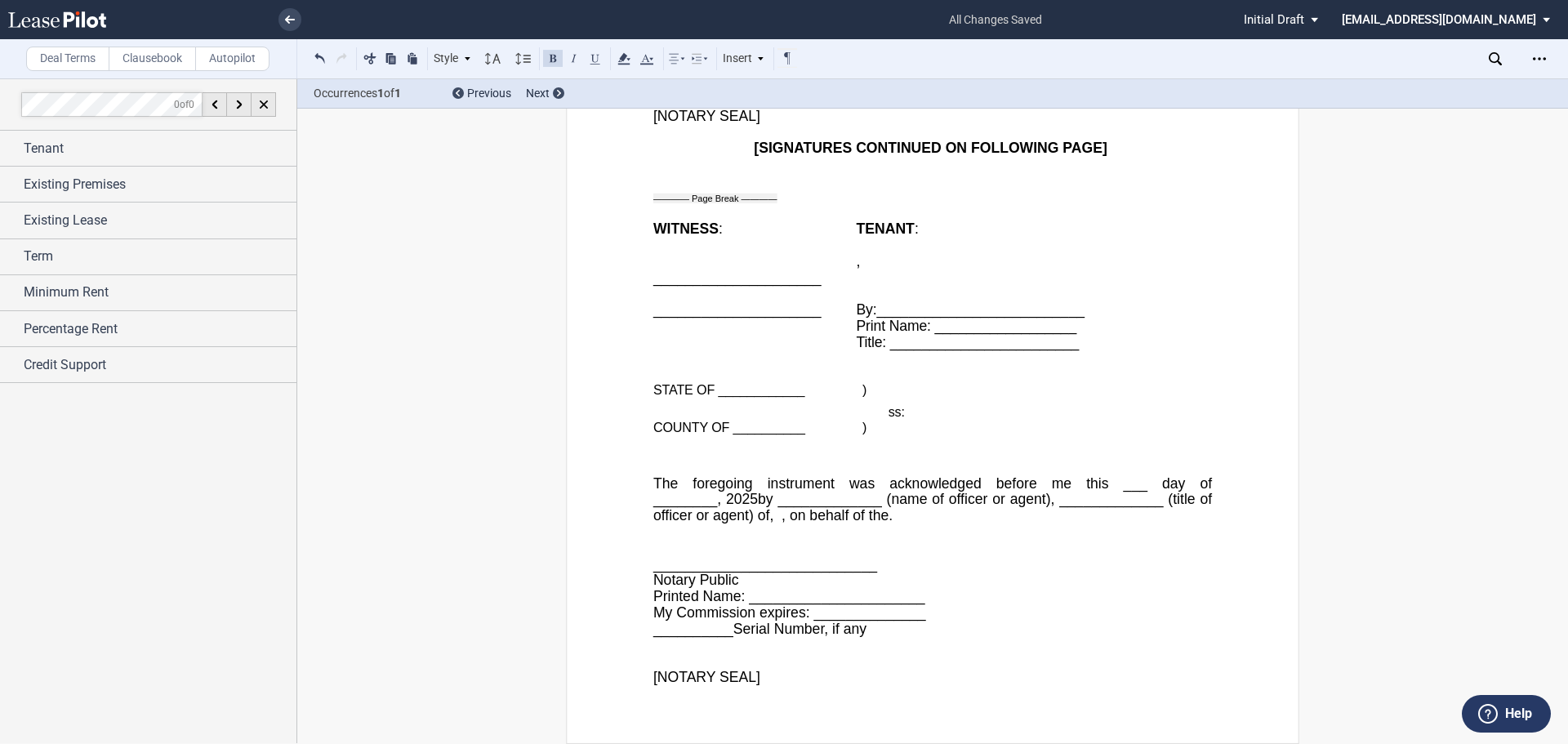
scroll to position [2892, 0]
click at [1540, 53] on icon "Open Lease options menu" at bounding box center [1538, 58] width 13 height 13
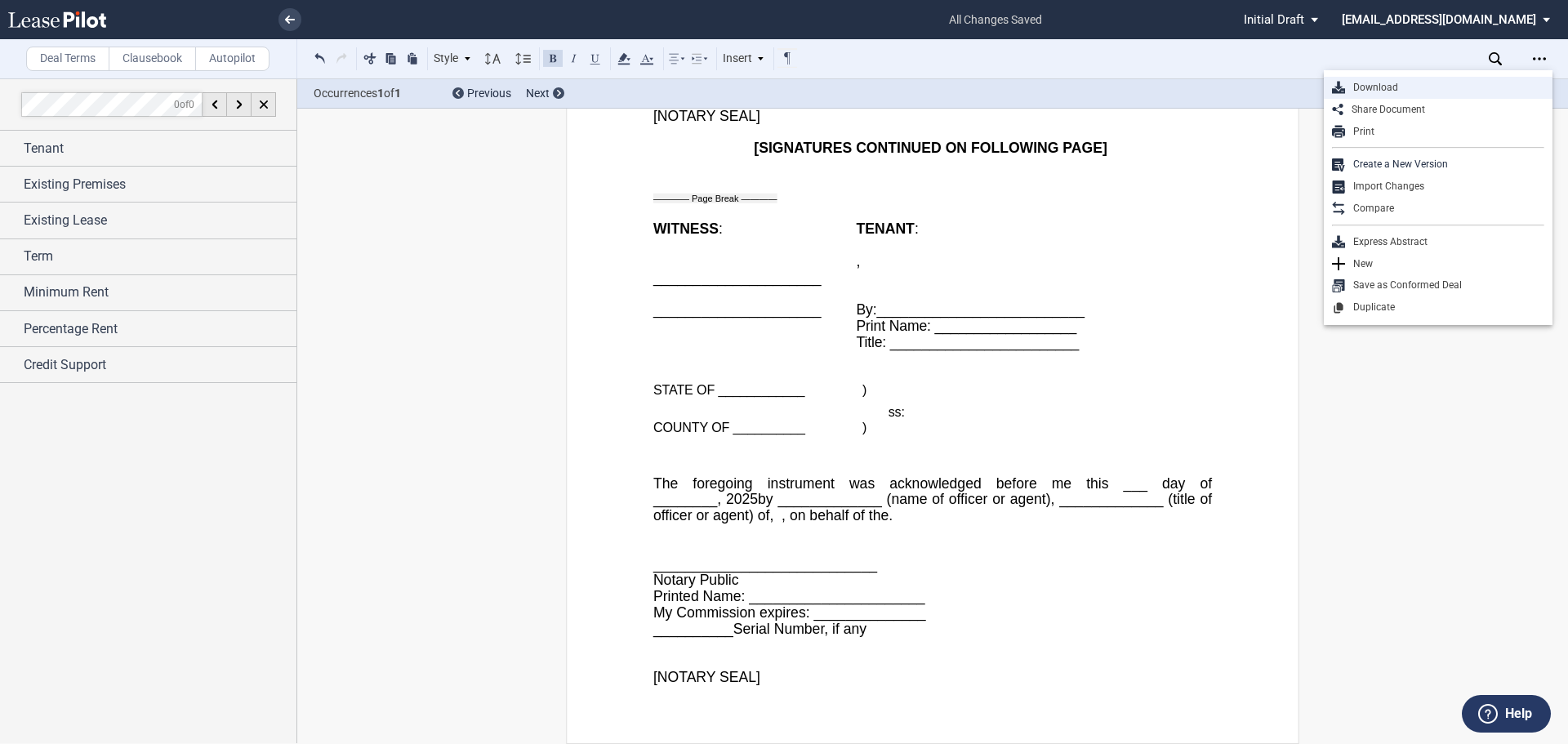
click at [1465, 81] on div "Download" at bounding box center [1445, 88] width 200 height 14
